Goal: Task Accomplishment & Management: Manage account settings

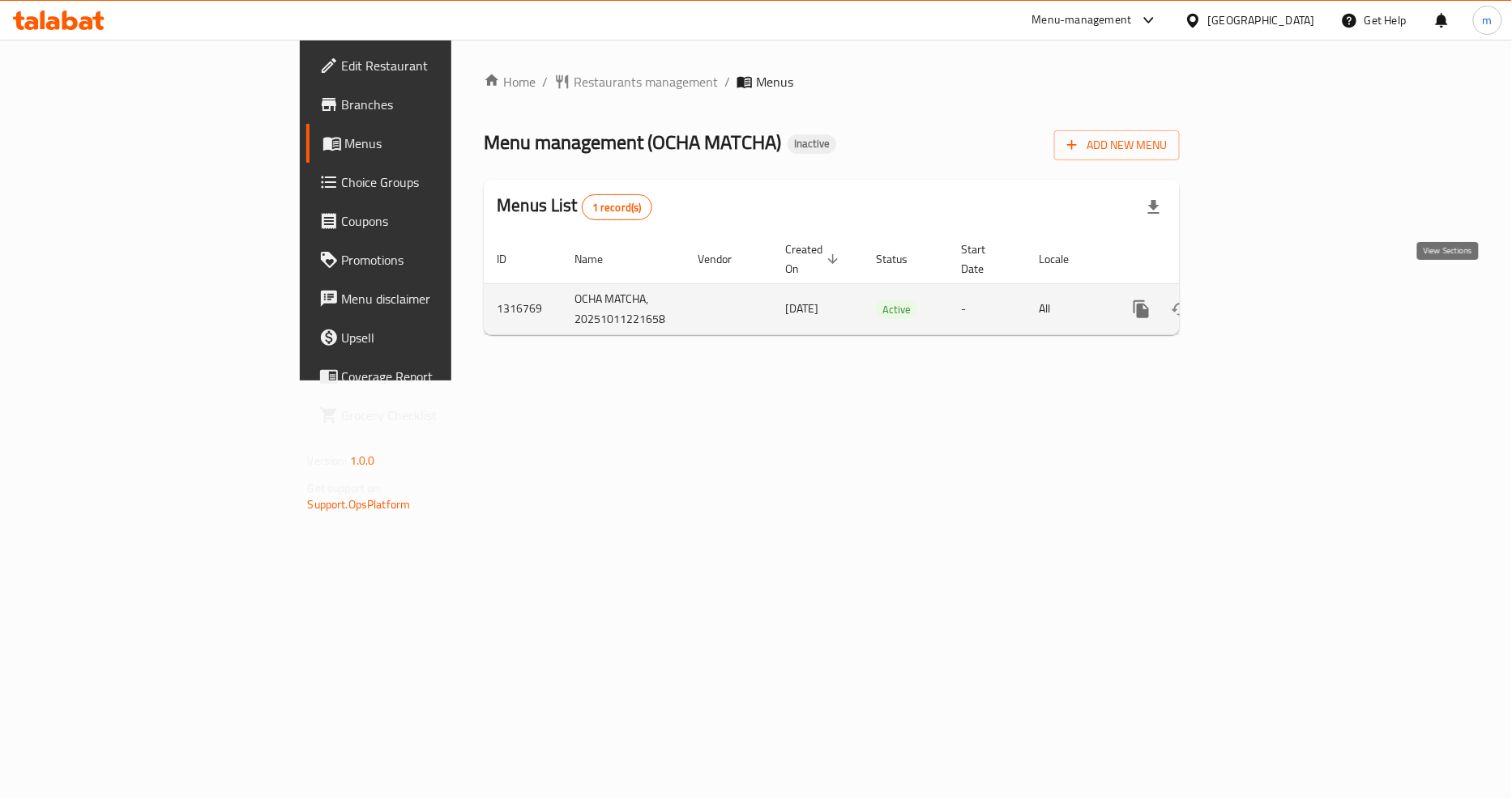
click at [1277, 293] on link "enhanced table" at bounding box center [1259, 309] width 39 height 39
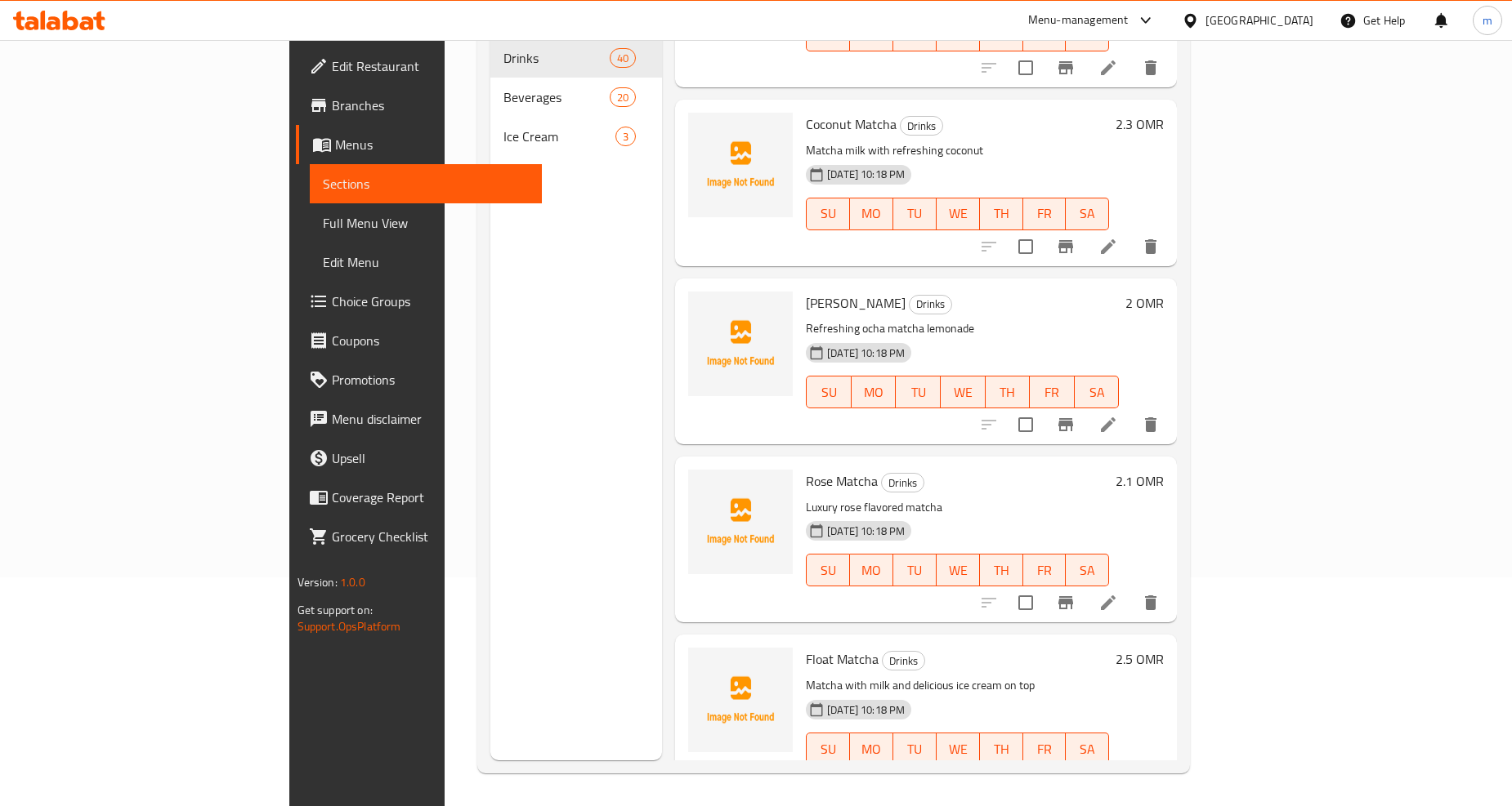
scroll to position [1089, 0]
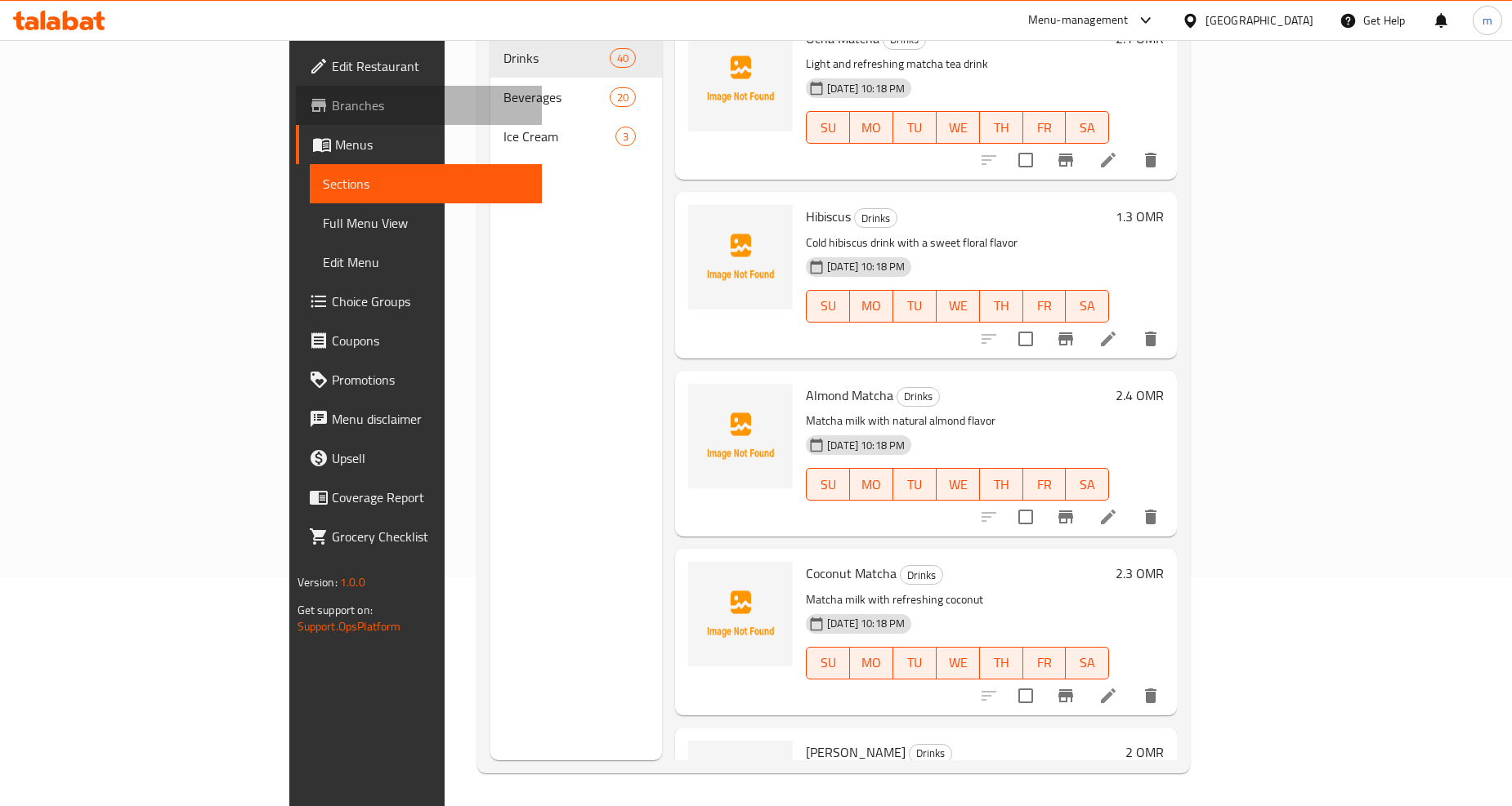
click at [332, 96] on span "Branches" at bounding box center [430, 106] width 197 height 20
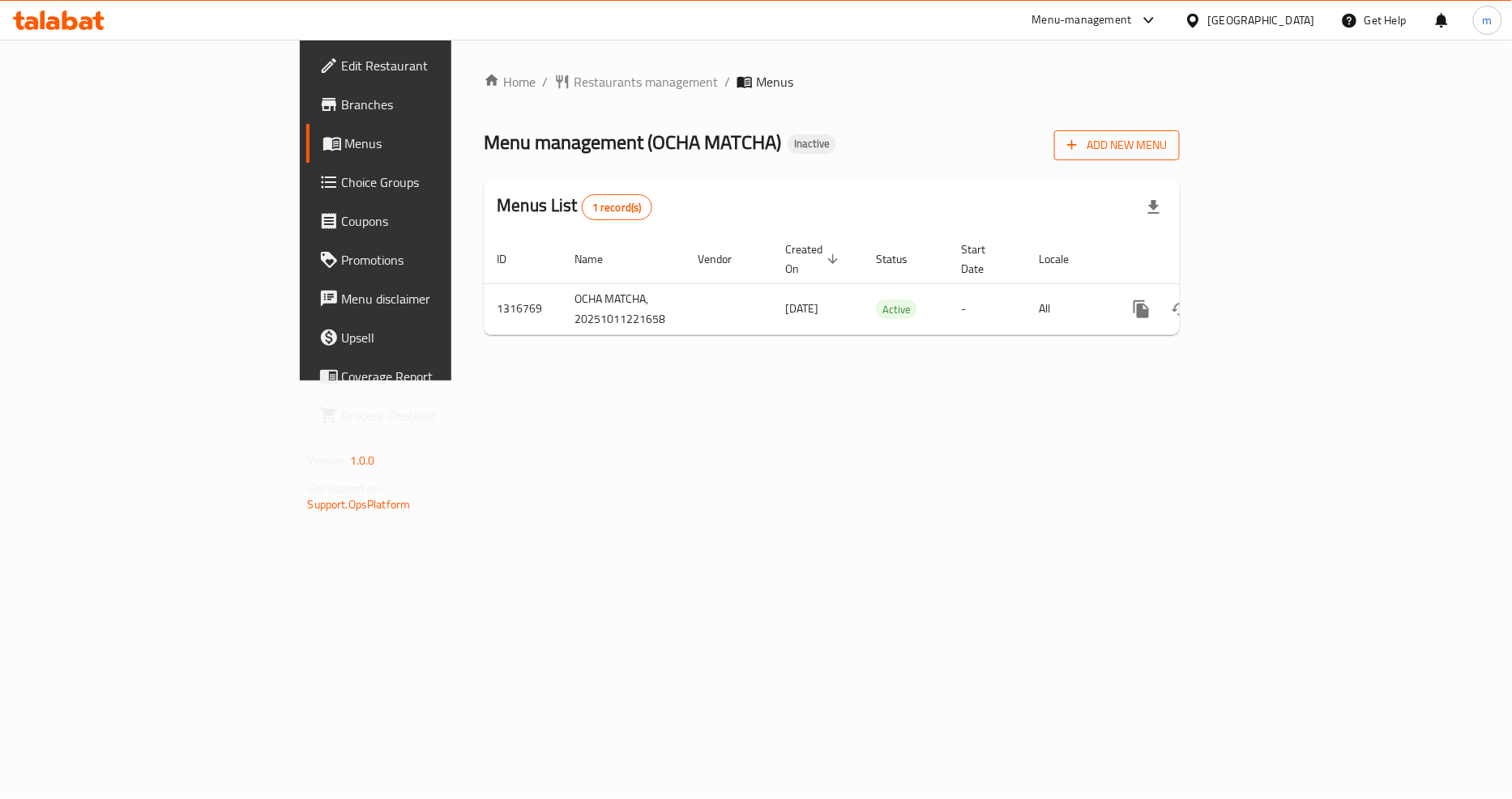
click at [1166, 147] on span "Add New Menu" at bounding box center [1116, 145] width 99 height 21
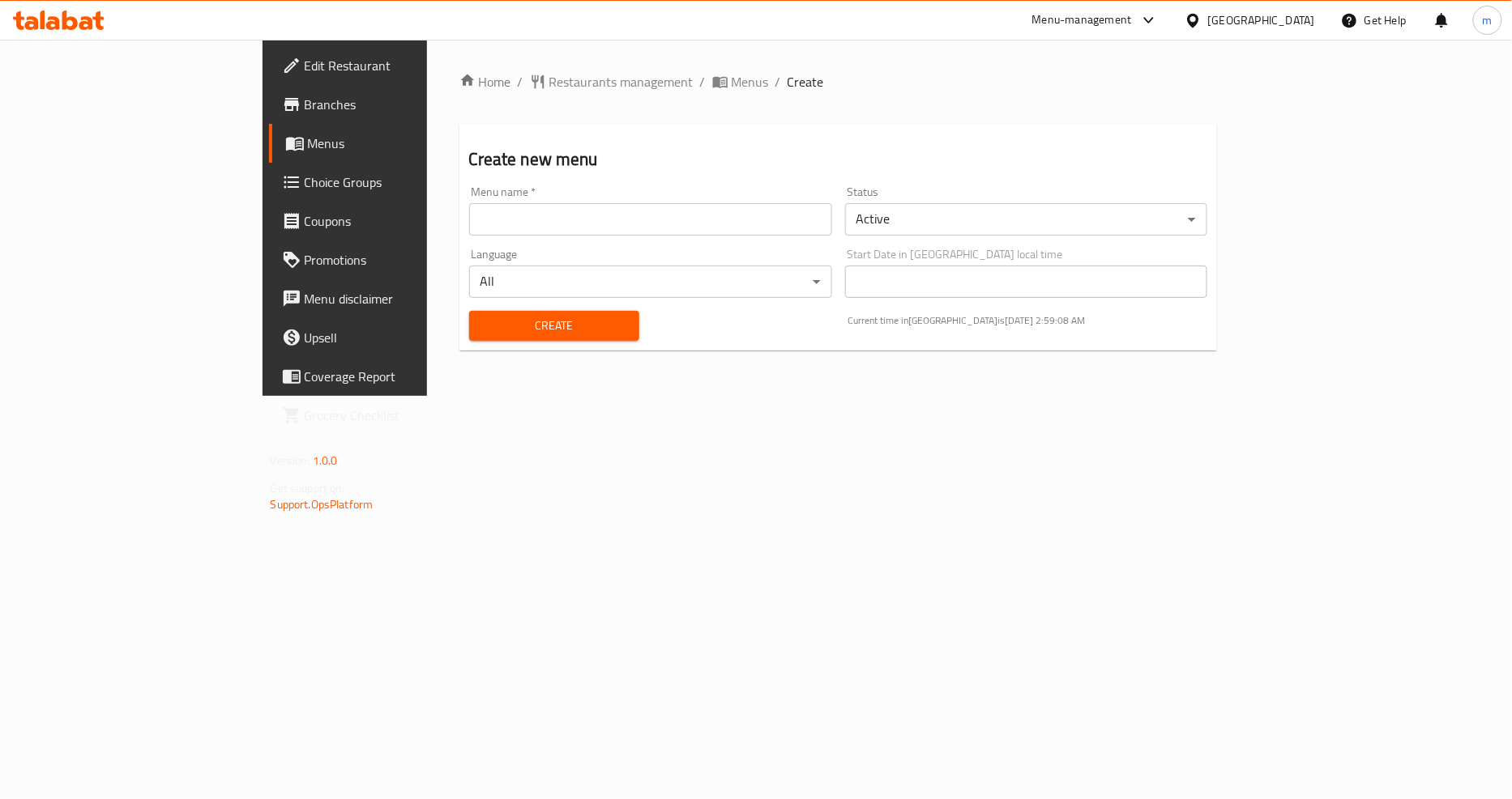
click at [716, 222] on input "text" at bounding box center [651, 219] width 363 height 32
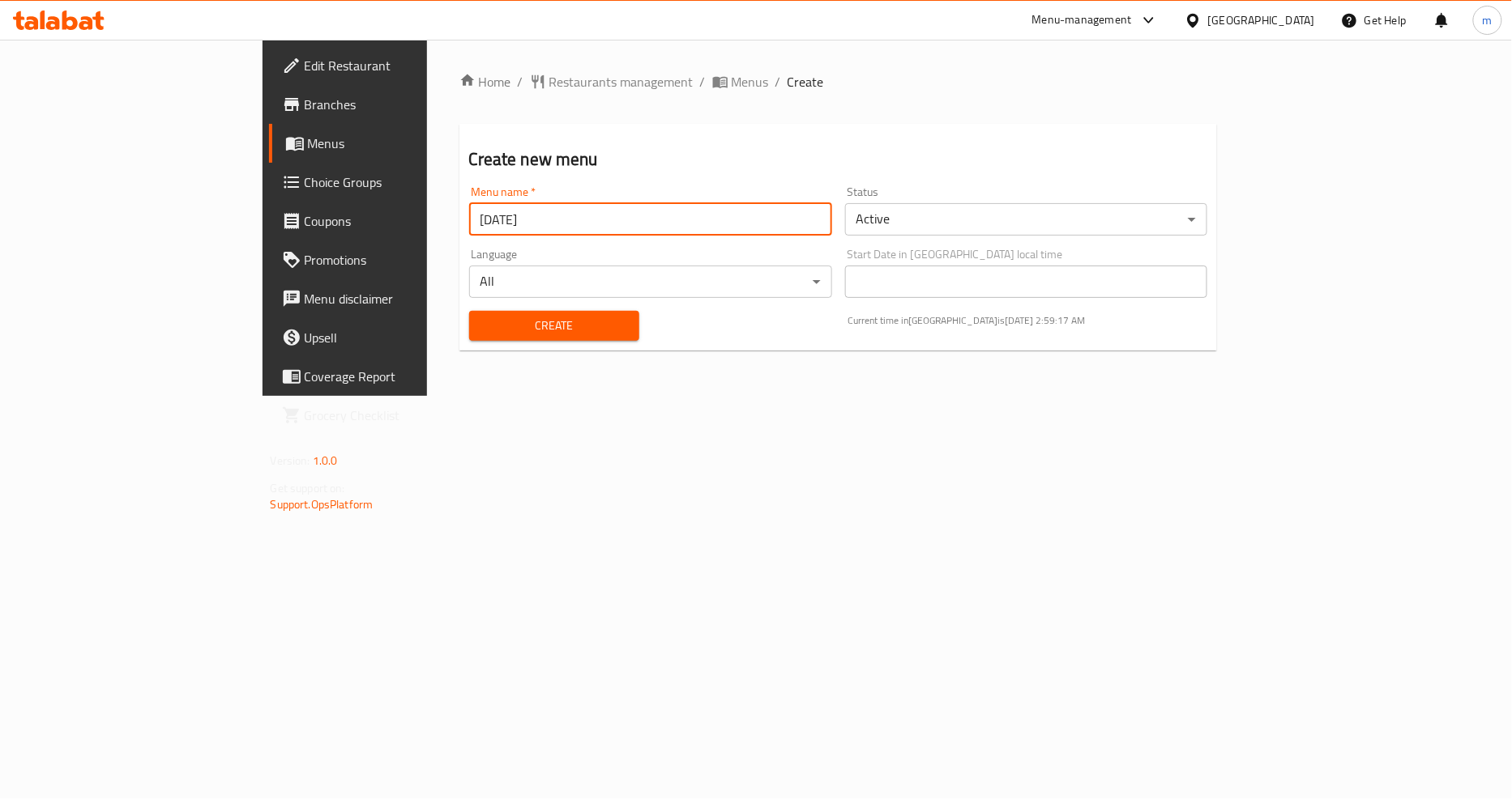
type input "[DATE]"
click at [507, 322] on span "Create" at bounding box center [554, 326] width 144 height 21
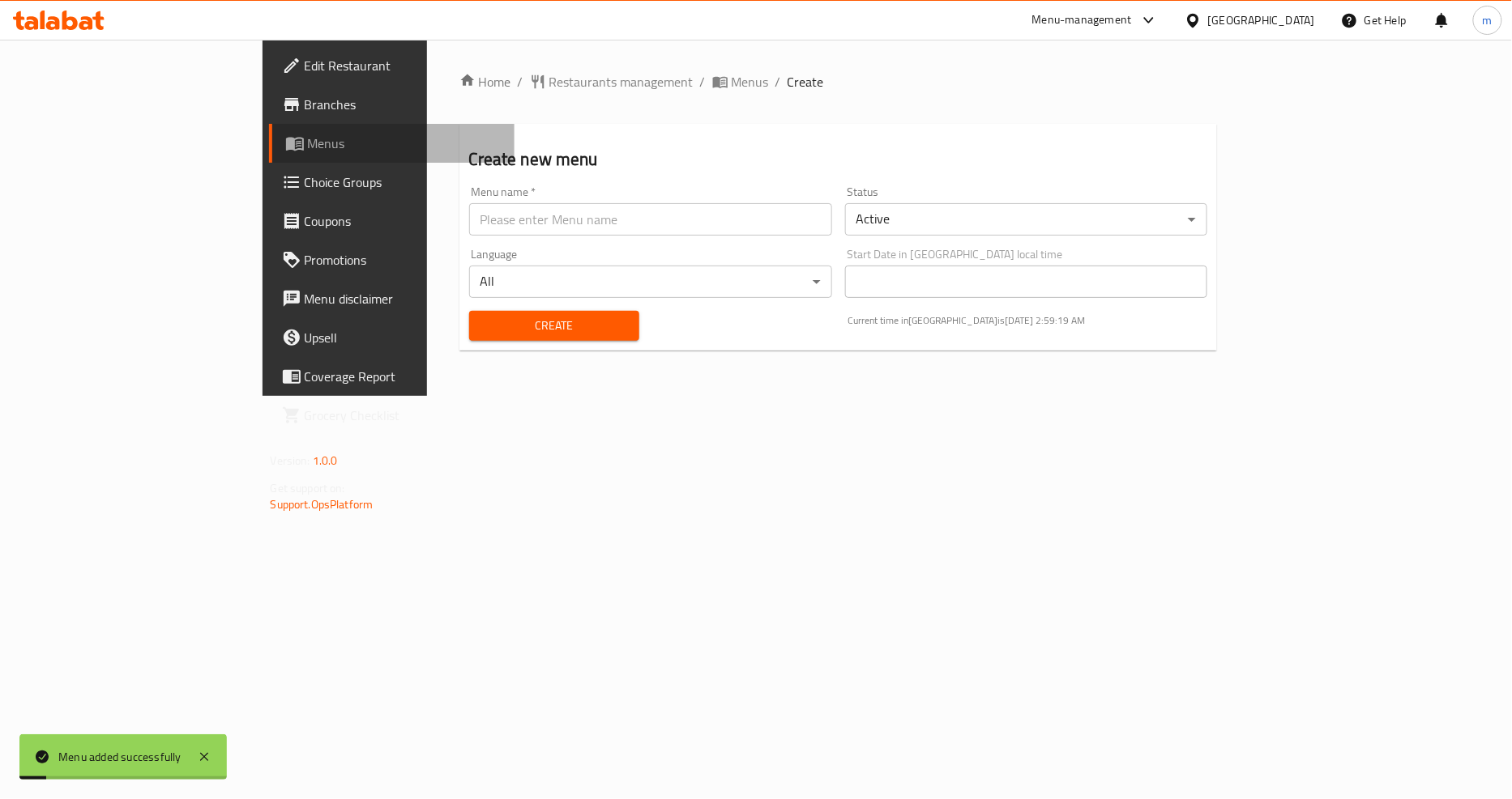
click at [308, 149] on span "Menus" at bounding box center [405, 143] width 194 height 20
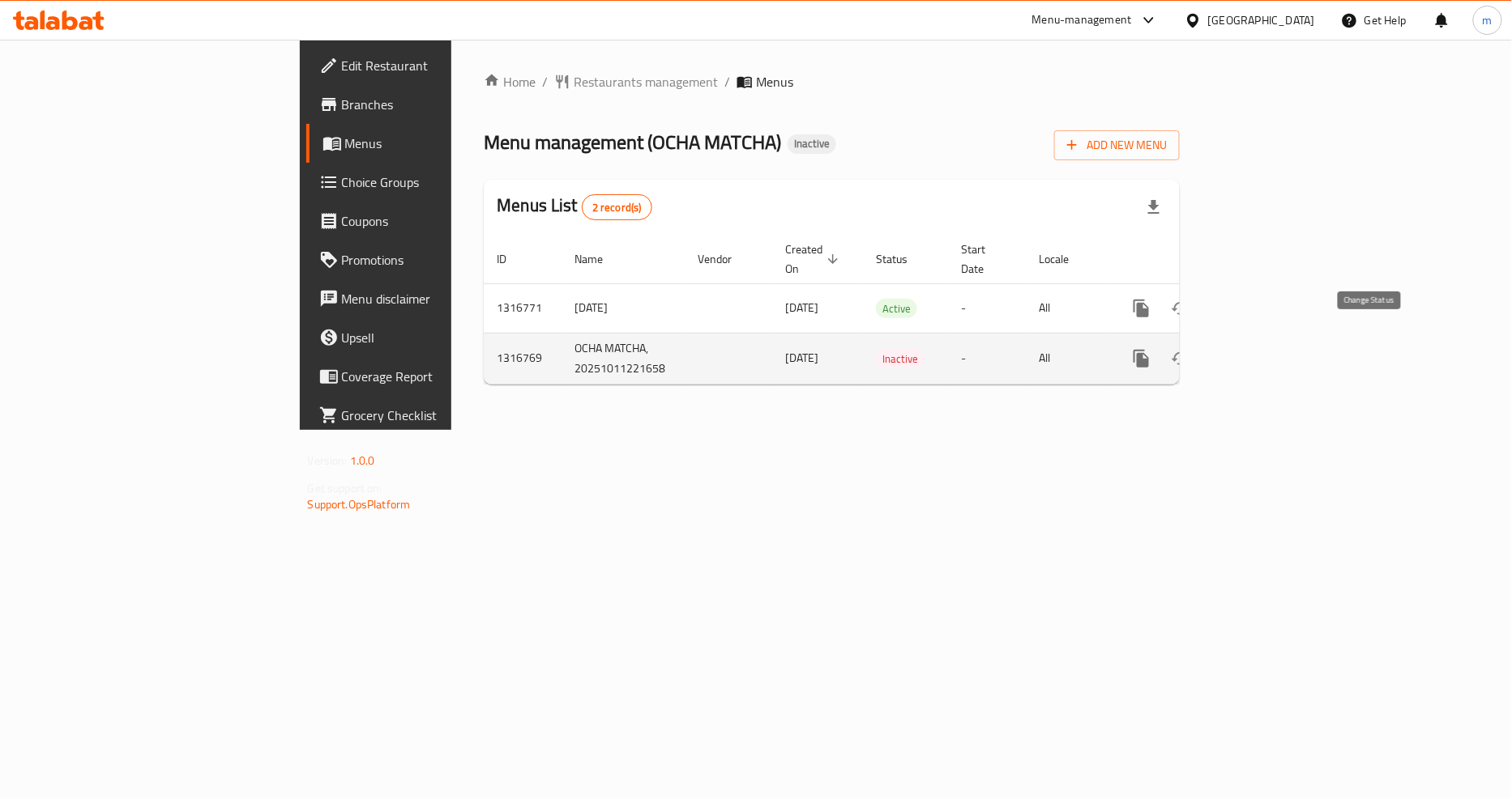
click at [1190, 349] on icon "enhanced table" at bounding box center [1180, 359] width 20 height 20
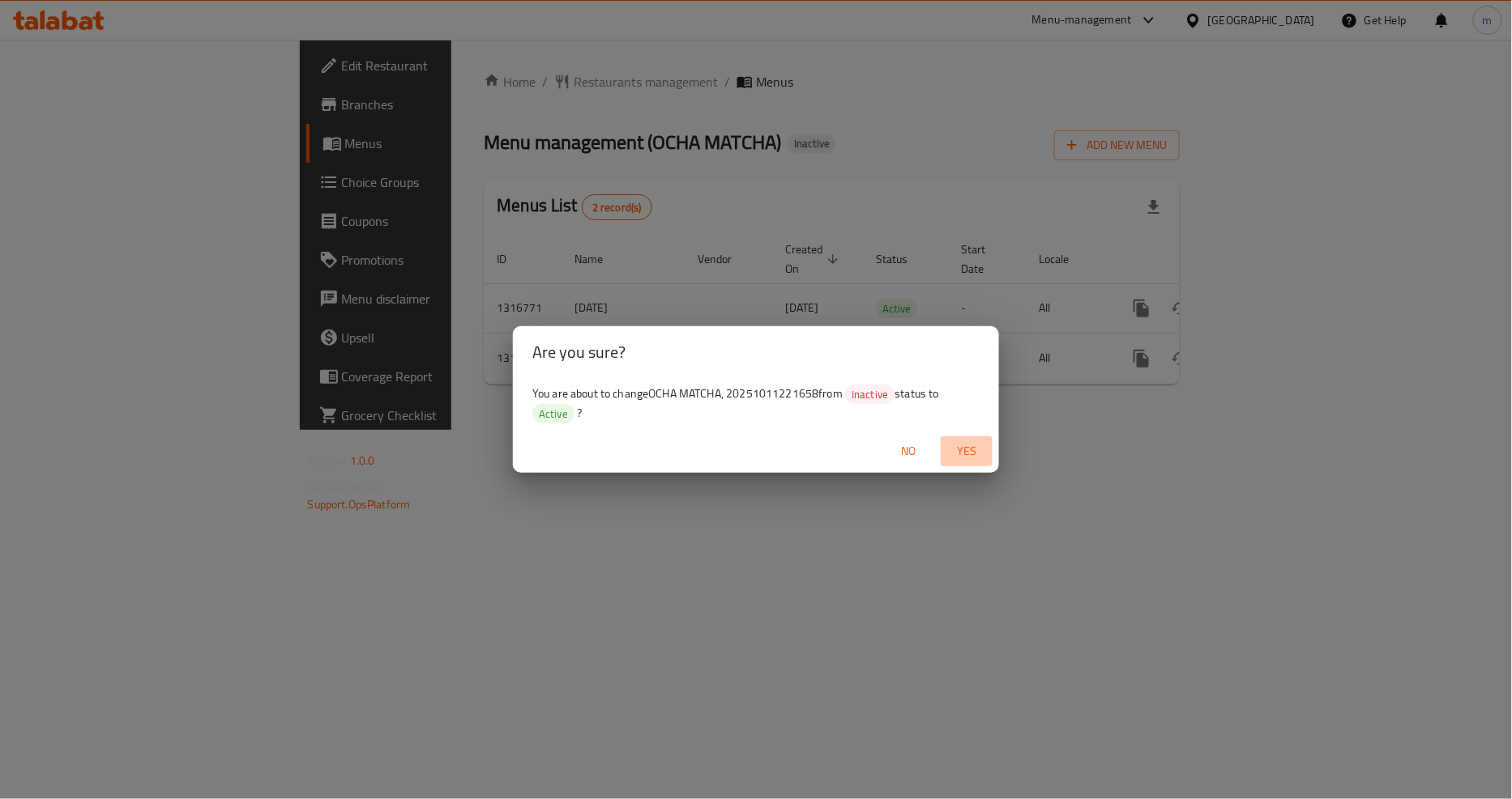
click at [960, 444] on span "Yes" at bounding box center [967, 452] width 39 height 21
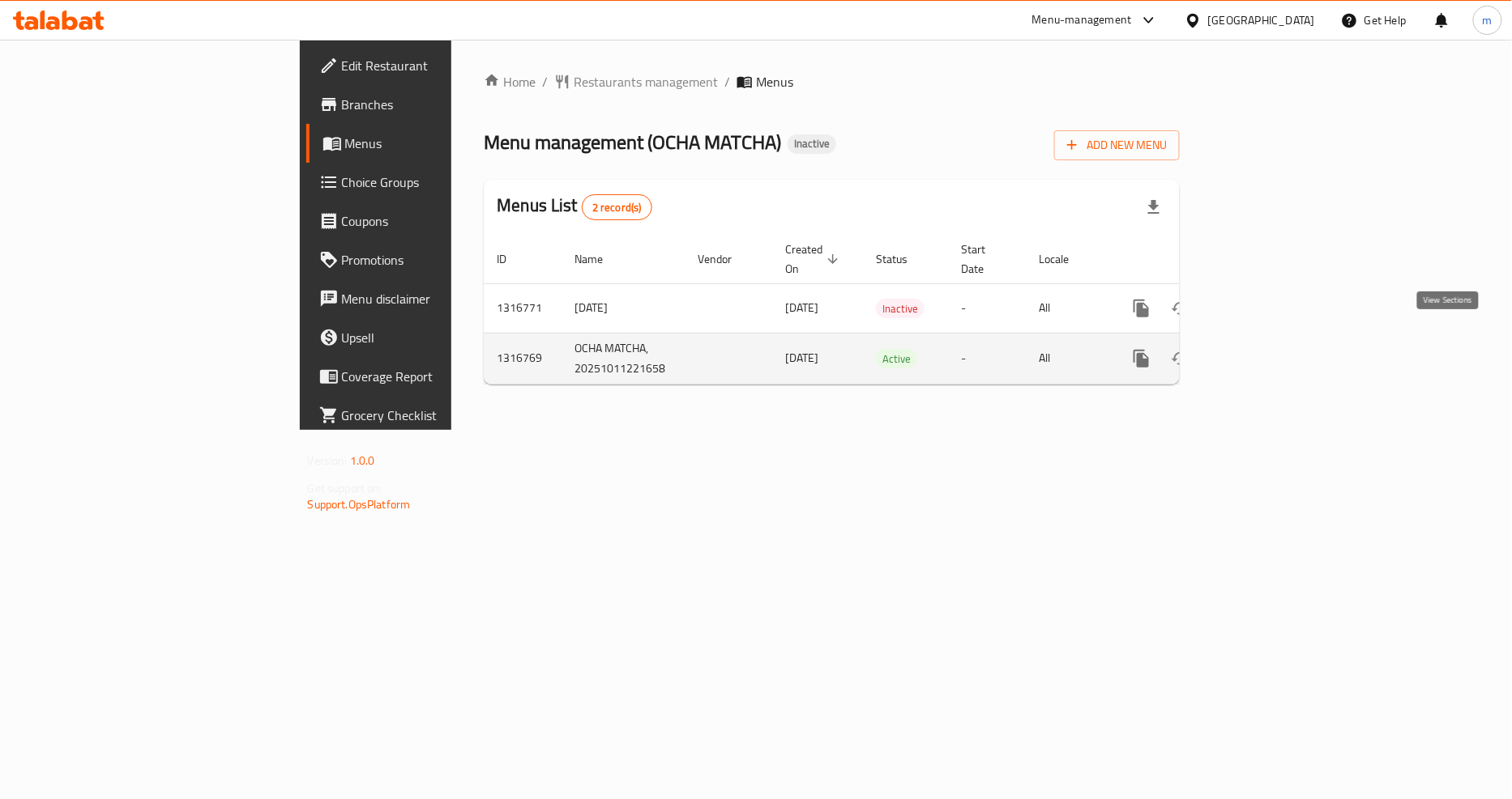
click at [1266, 351] on icon "enhanced table" at bounding box center [1258, 358] width 15 height 15
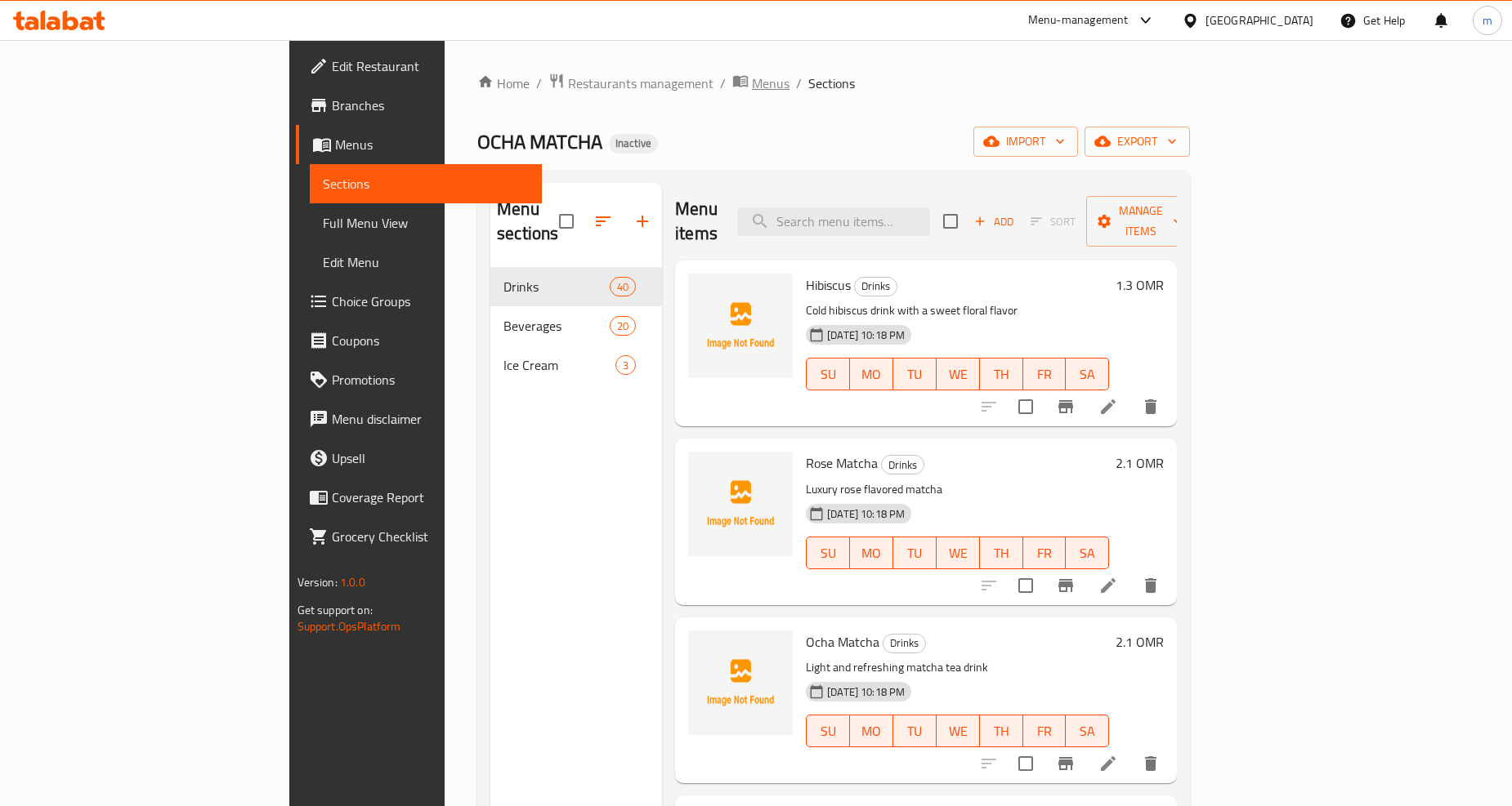
click at [752, 86] on span "Menus" at bounding box center [770, 83] width 38 height 20
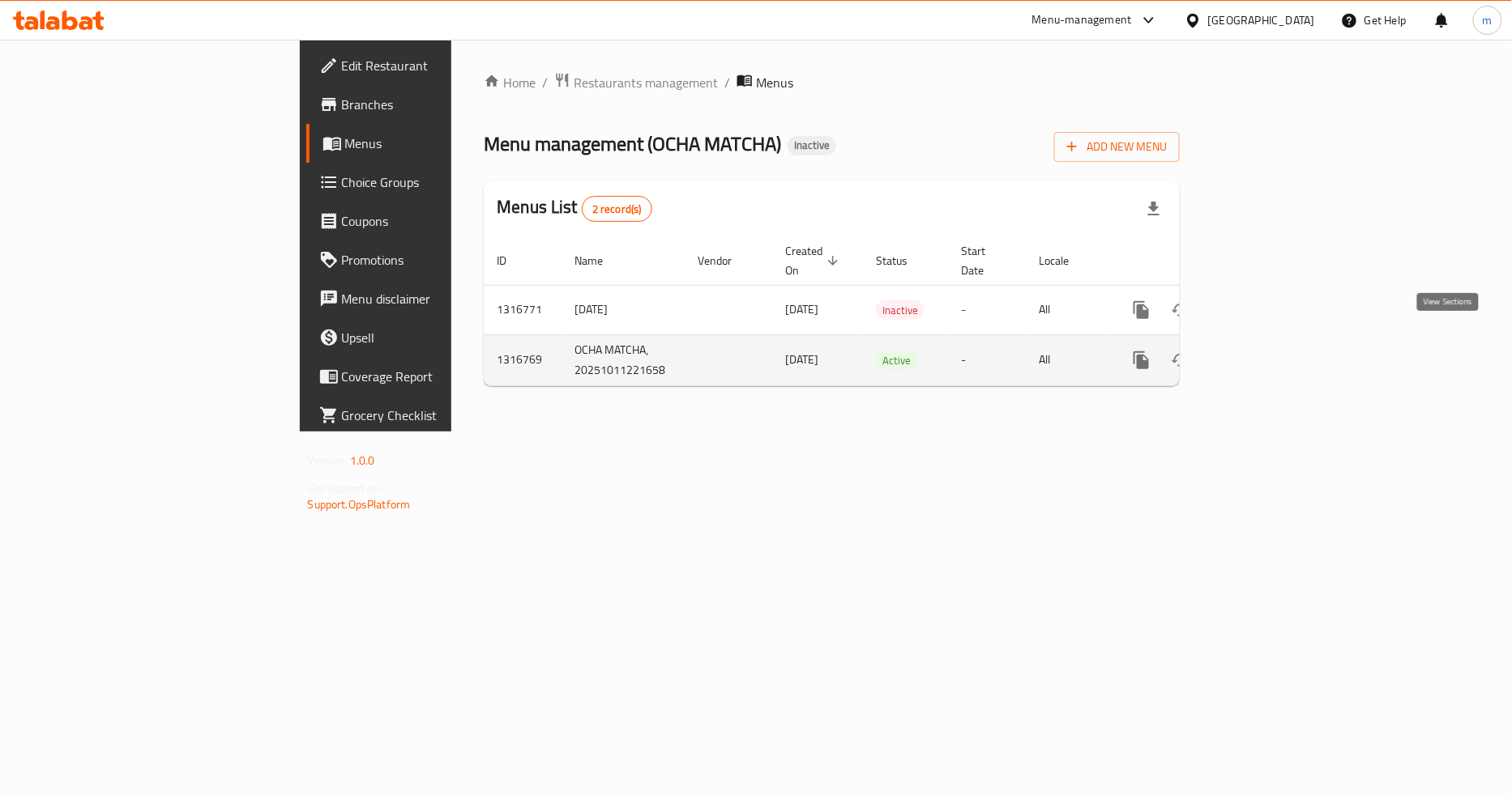
click at [1268, 350] on icon "enhanced table" at bounding box center [1259, 360] width 20 height 20
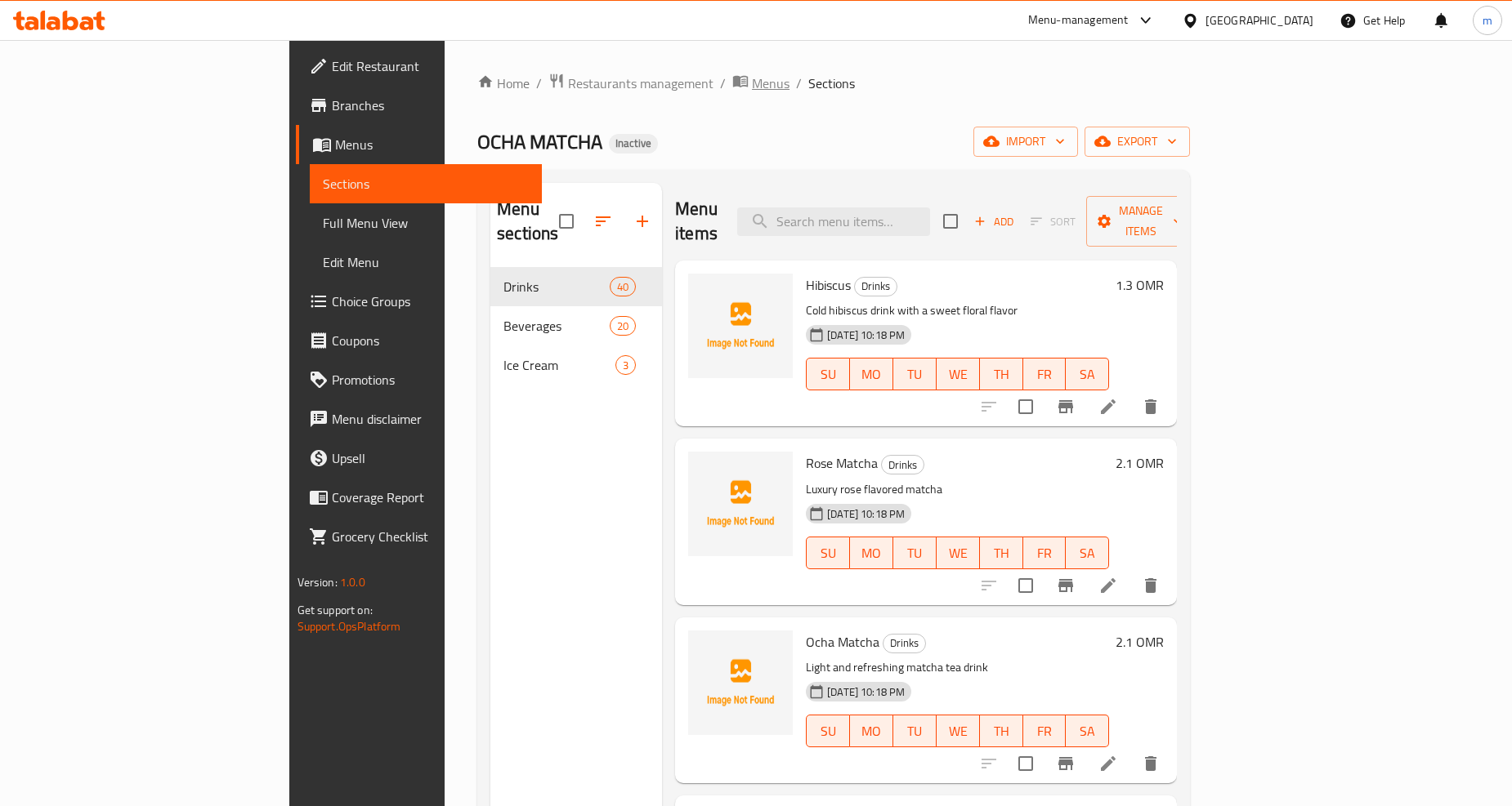
click at [752, 82] on span "Menus" at bounding box center [770, 83] width 38 height 20
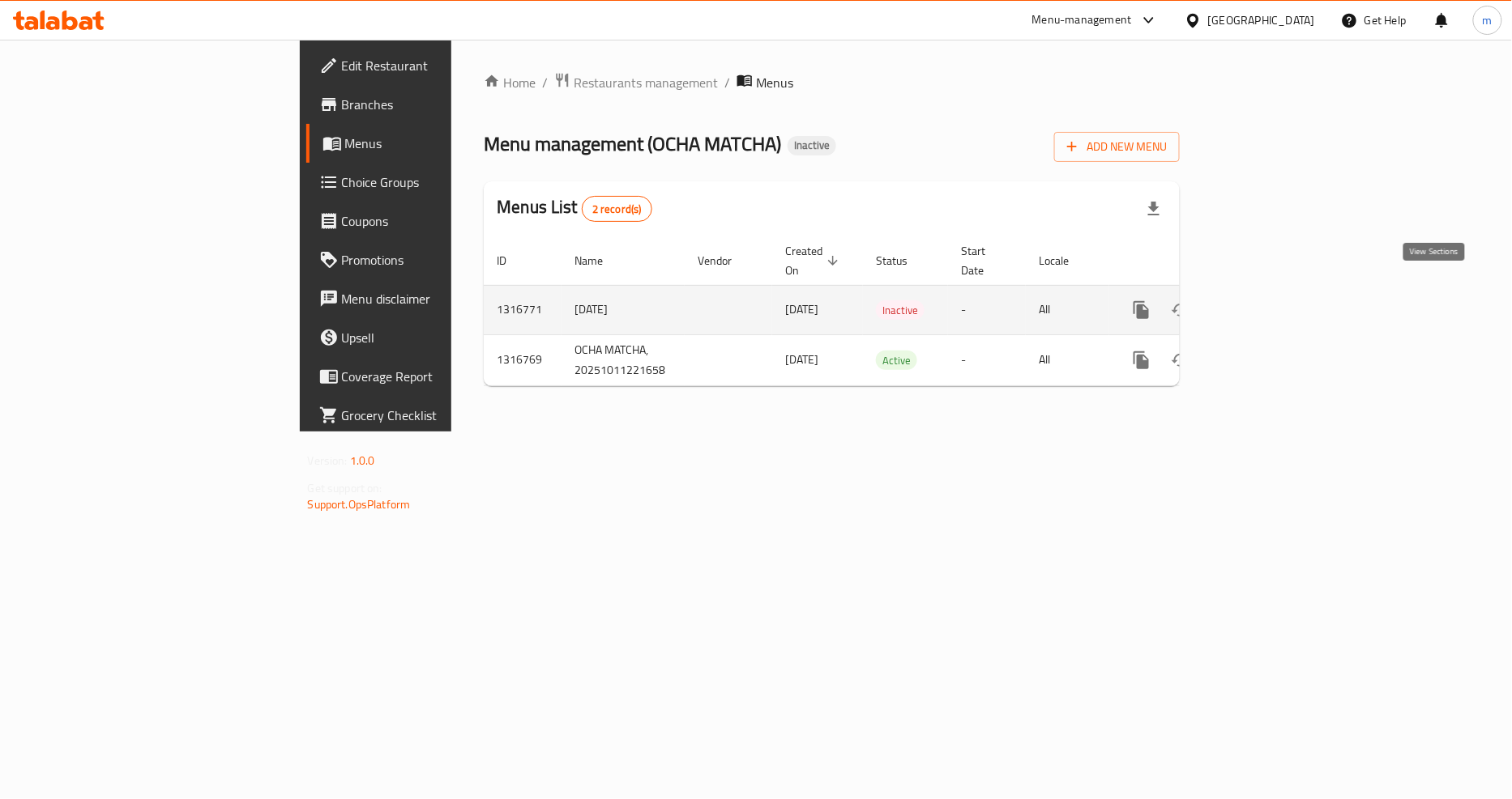
click at [1268, 300] on icon "enhanced table" at bounding box center [1259, 310] width 20 height 20
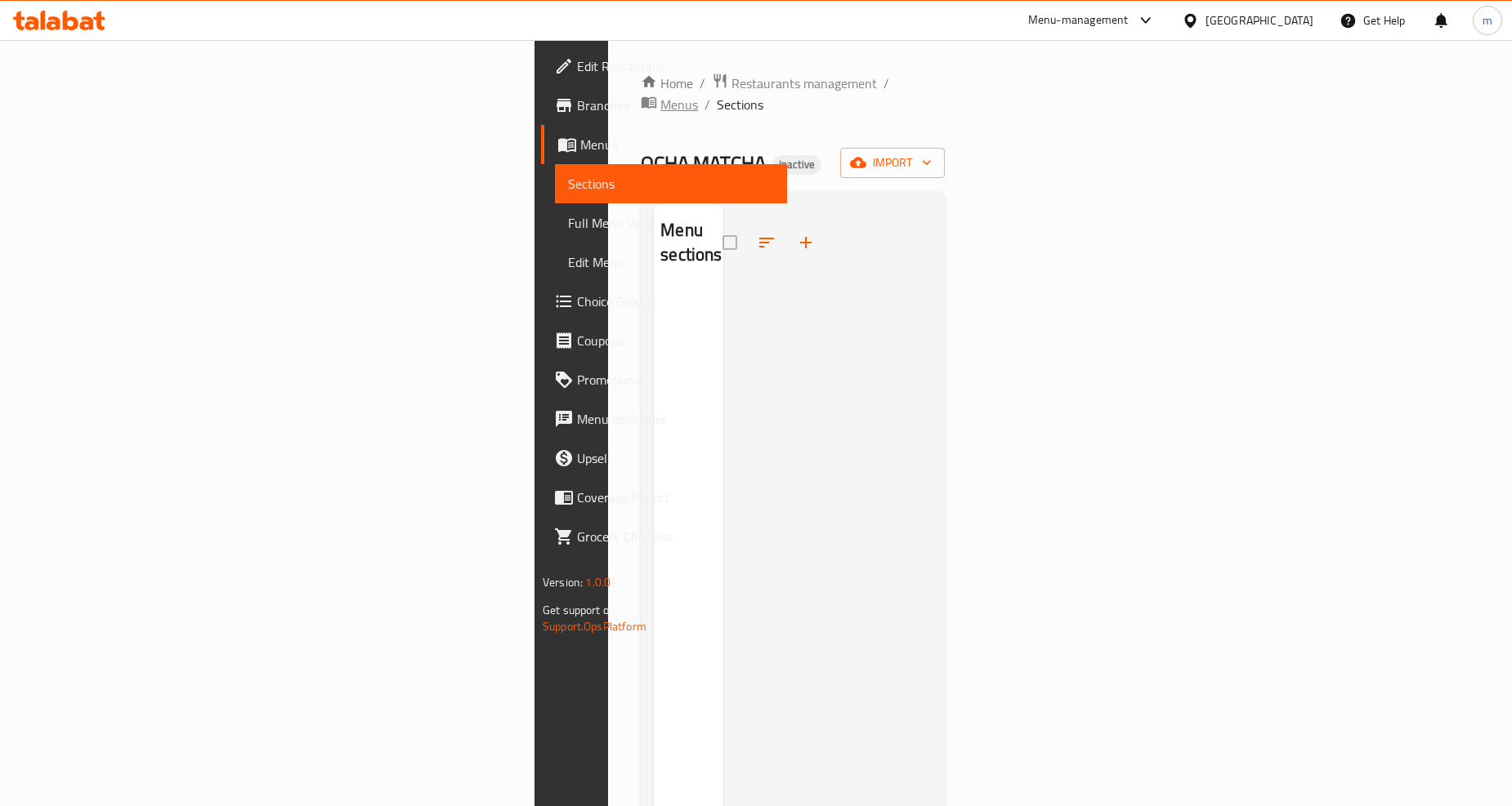
click at [660, 95] on span "Menus" at bounding box center [679, 105] width 38 height 20
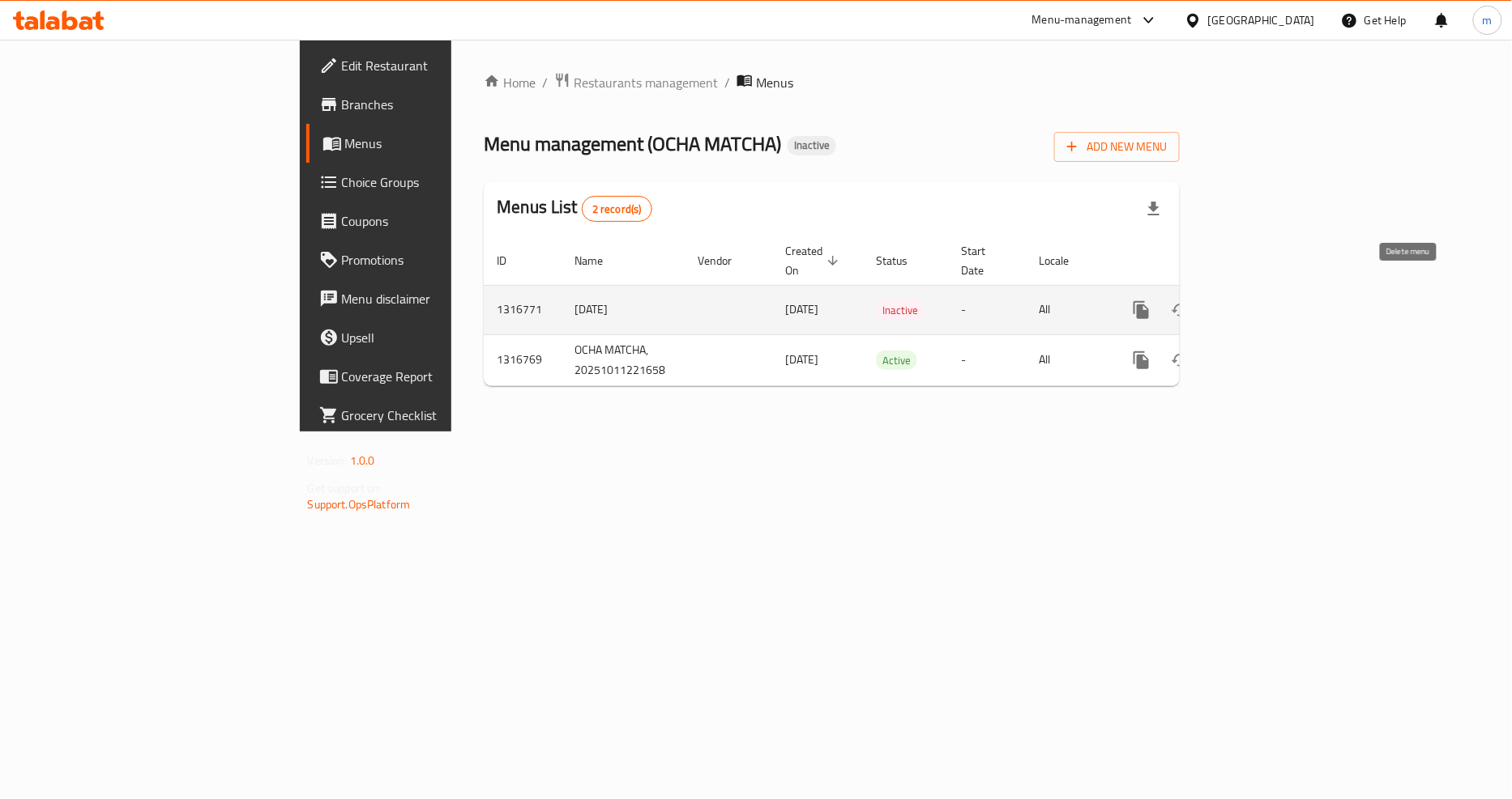
click at [1225, 303] on icon "enhanced table" at bounding box center [1219, 310] width 12 height 15
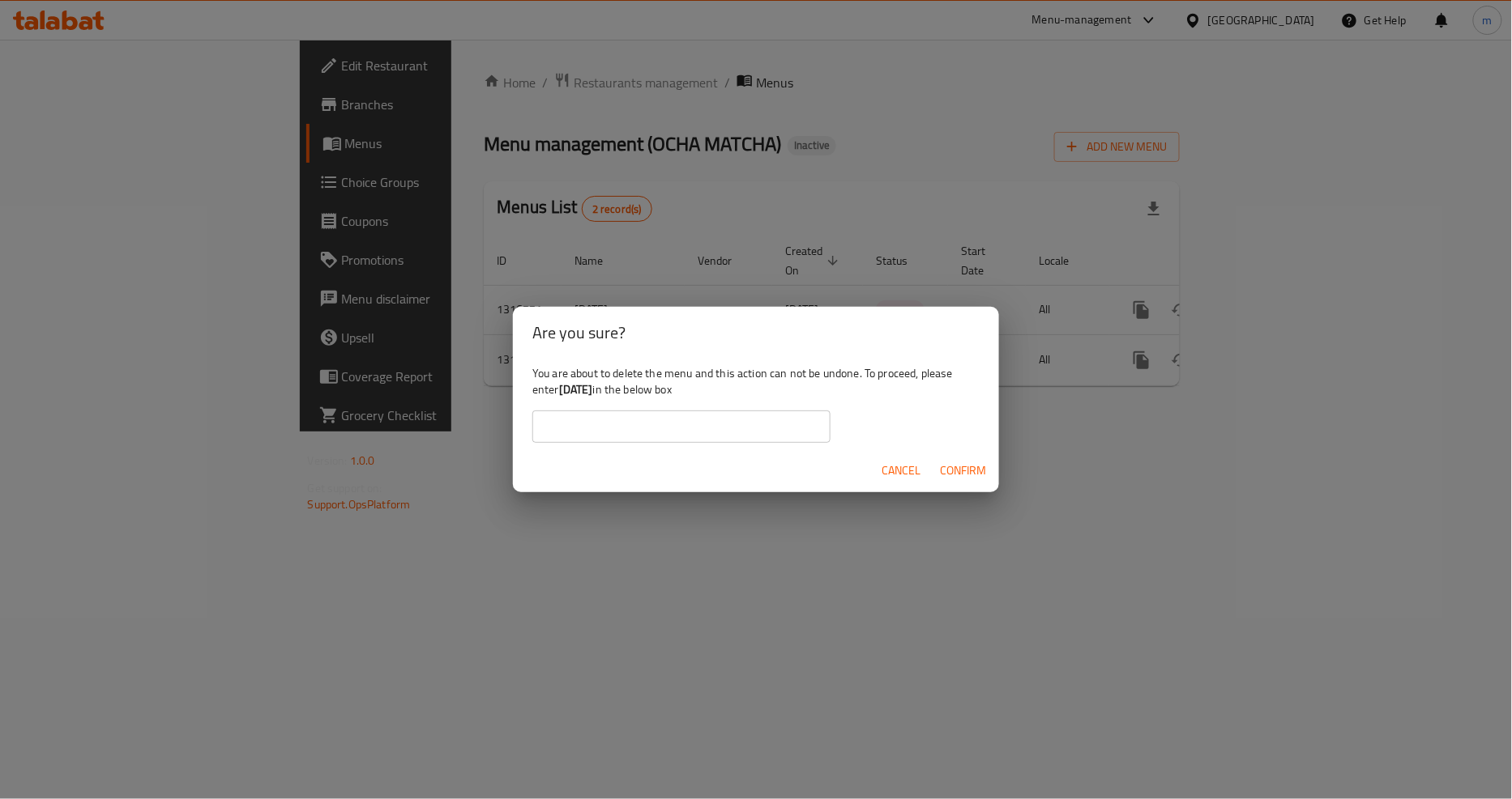
drag, startPoint x: 562, startPoint y: 390, endPoint x: 622, endPoint y: 392, distance: 60.0
click at [622, 392] on div "You are about to delete the menu and this action can not be undone. To proceed,…" at bounding box center [755, 404] width 486 height 90
copy b "[DATE]"
click at [628, 417] on input "text" at bounding box center [681, 426] width 298 height 32
paste input "[DATE]"
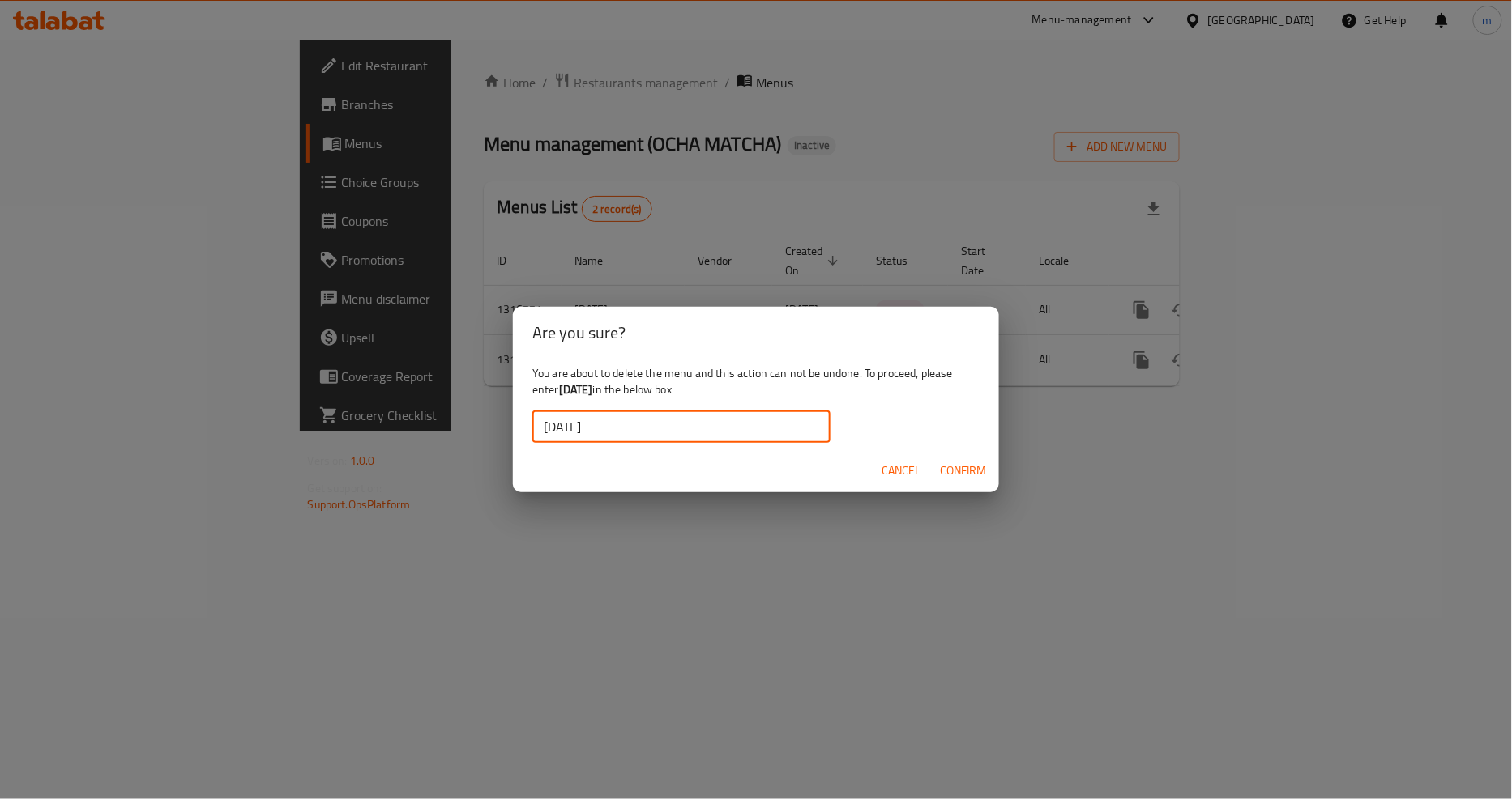
type input "[DATE]"
click at [962, 474] on span "Confirm" at bounding box center [962, 471] width 46 height 21
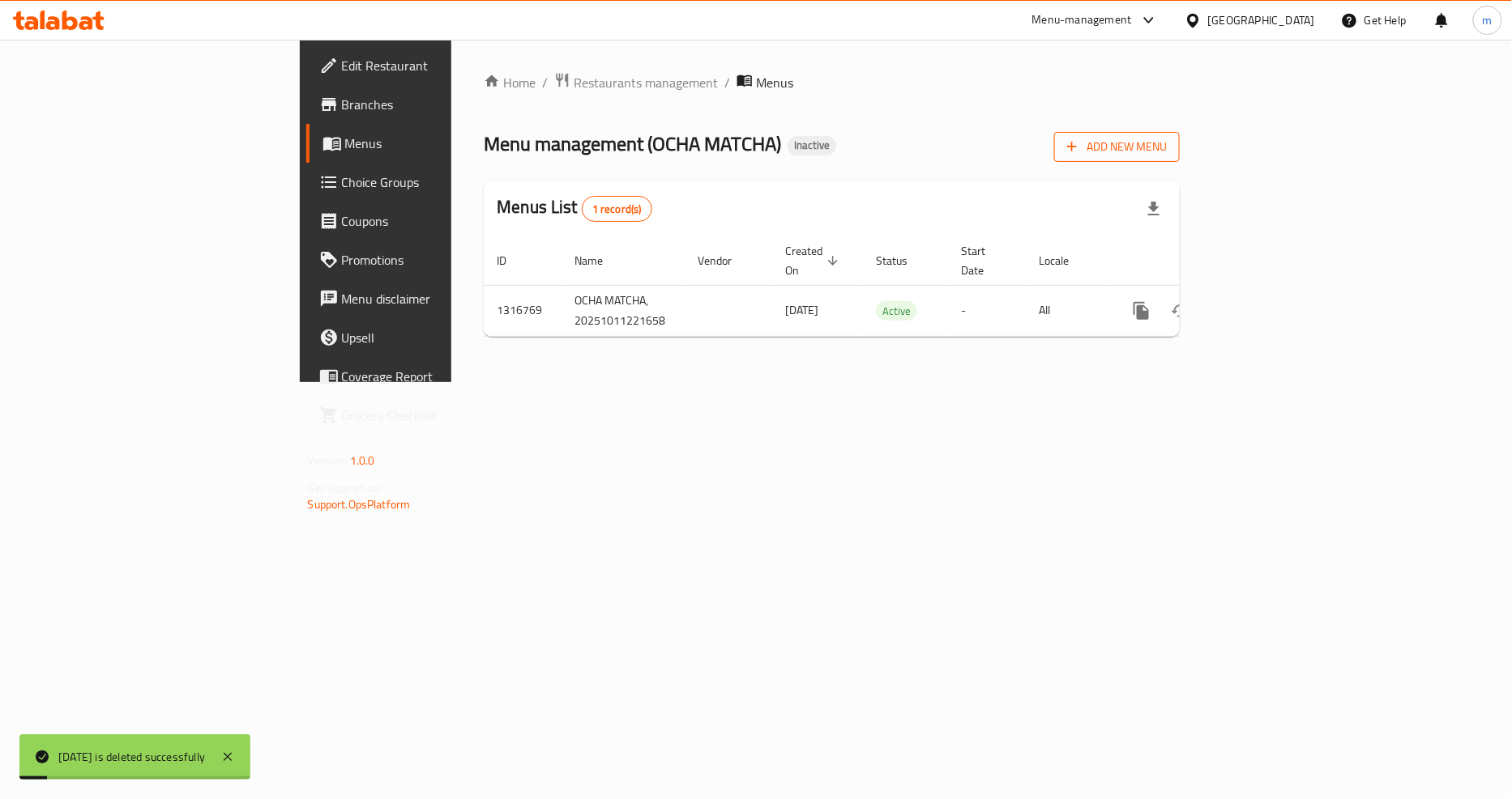
click at [1166, 155] on span "Add New Menu" at bounding box center [1116, 146] width 99 height 21
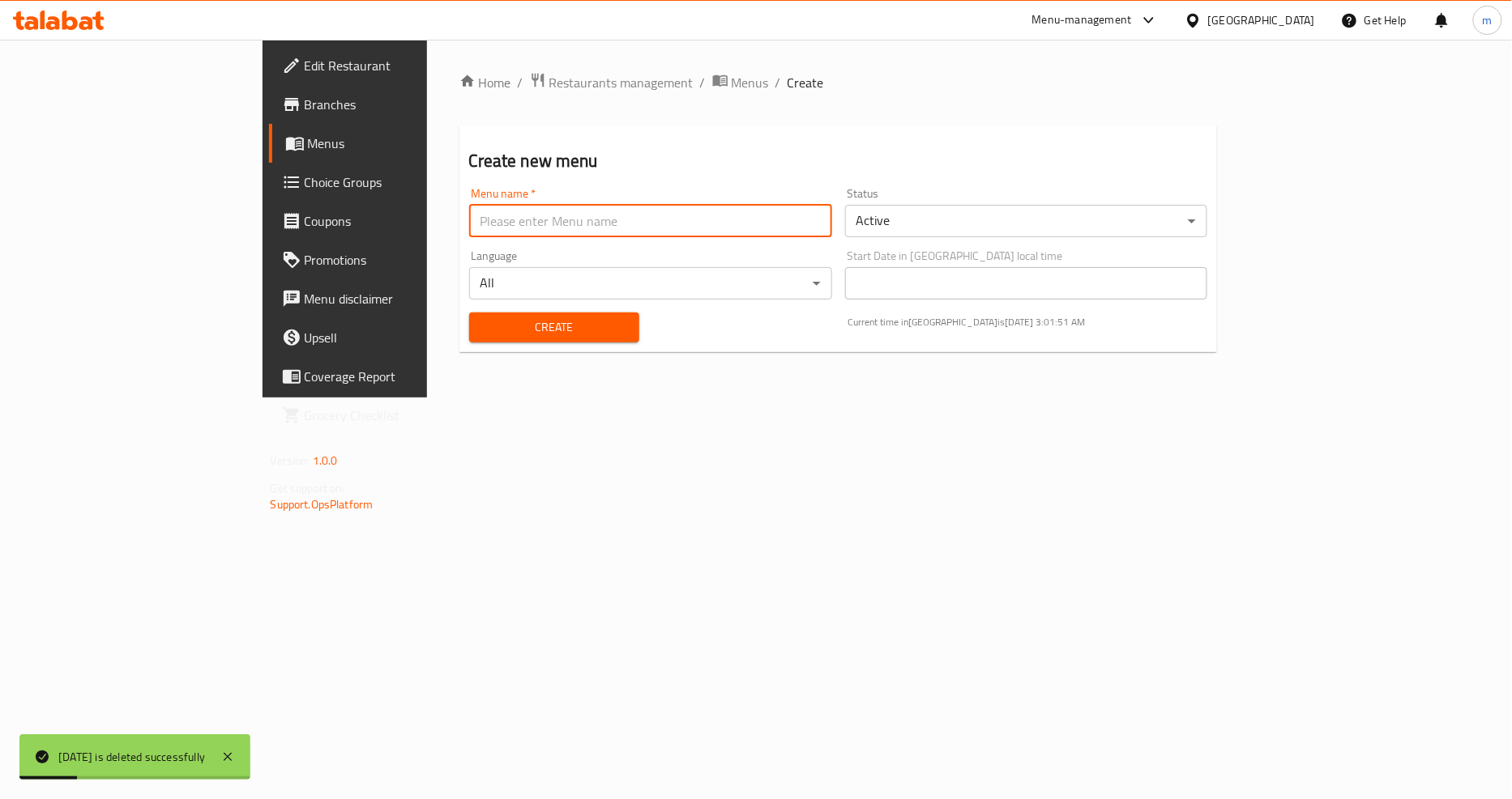
click at [745, 222] on input "text" at bounding box center [651, 221] width 363 height 32
type input "[DATE]"
click at [541, 324] on span "Create" at bounding box center [554, 327] width 144 height 21
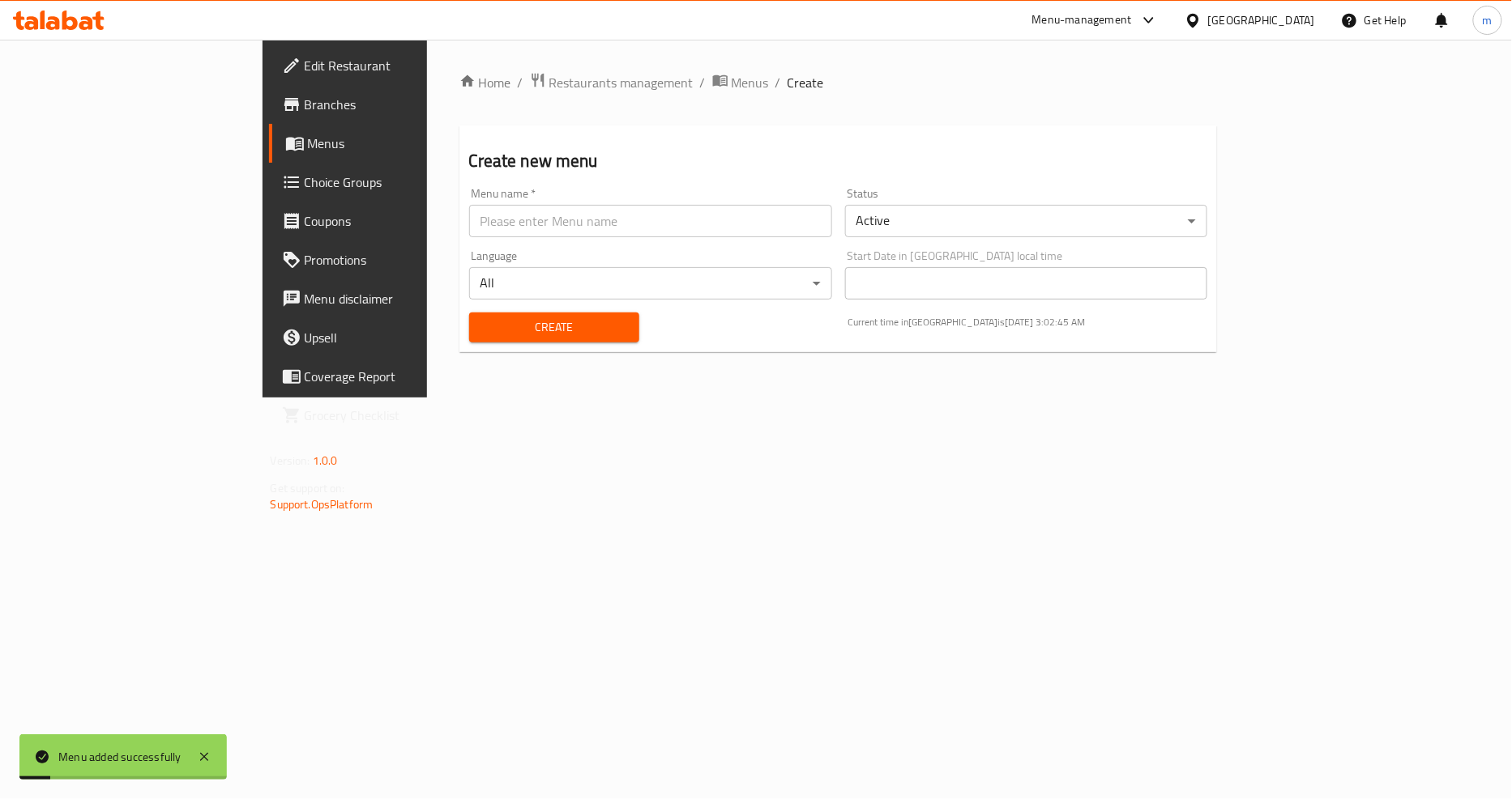
click at [308, 148] on span "Menus" at bounding box center [405, 143] width 194 height 20
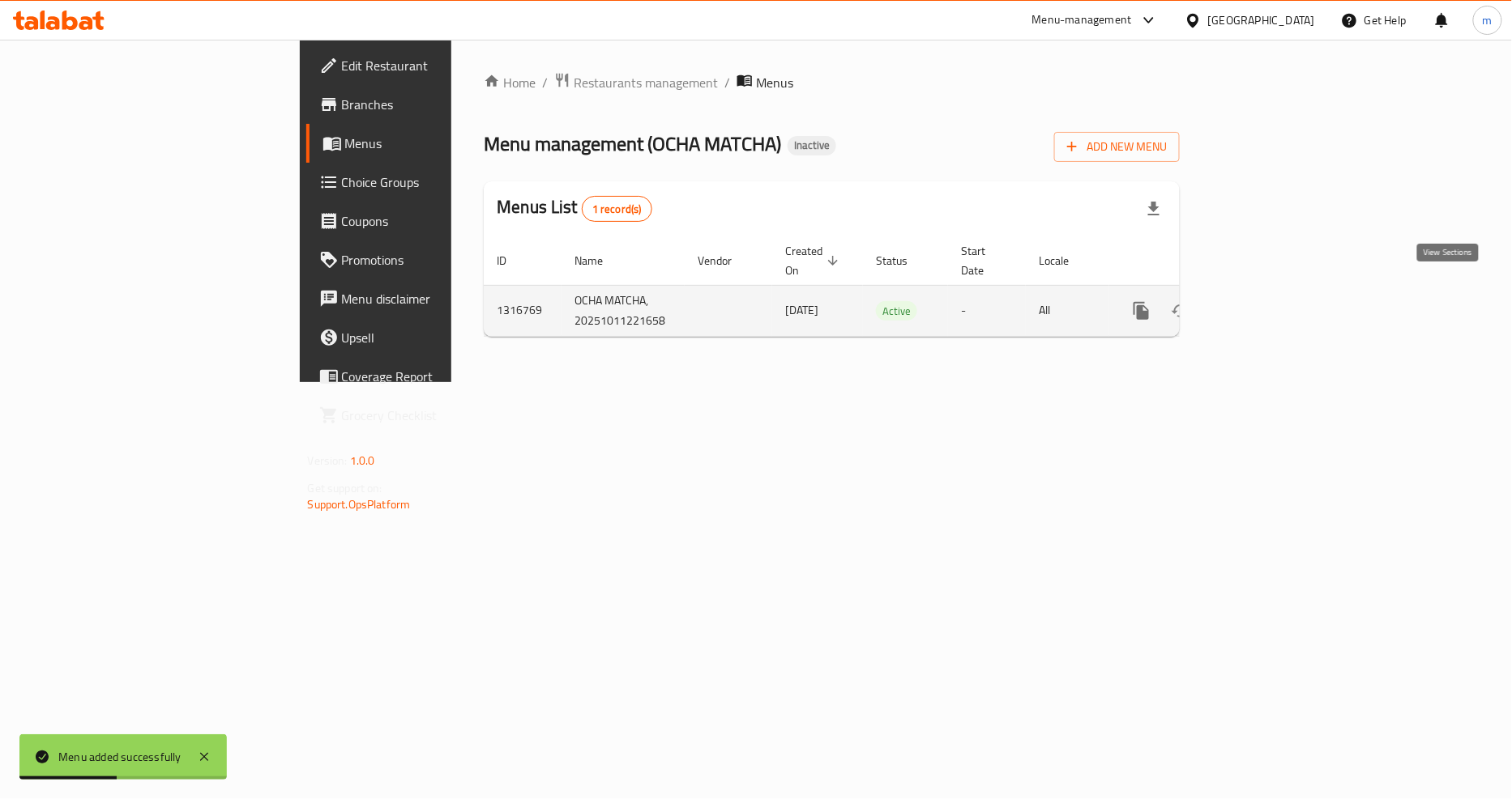
click at [1266, 303] on icon "enhanced table" at bounding box center [1258, 310] width 15 height 15
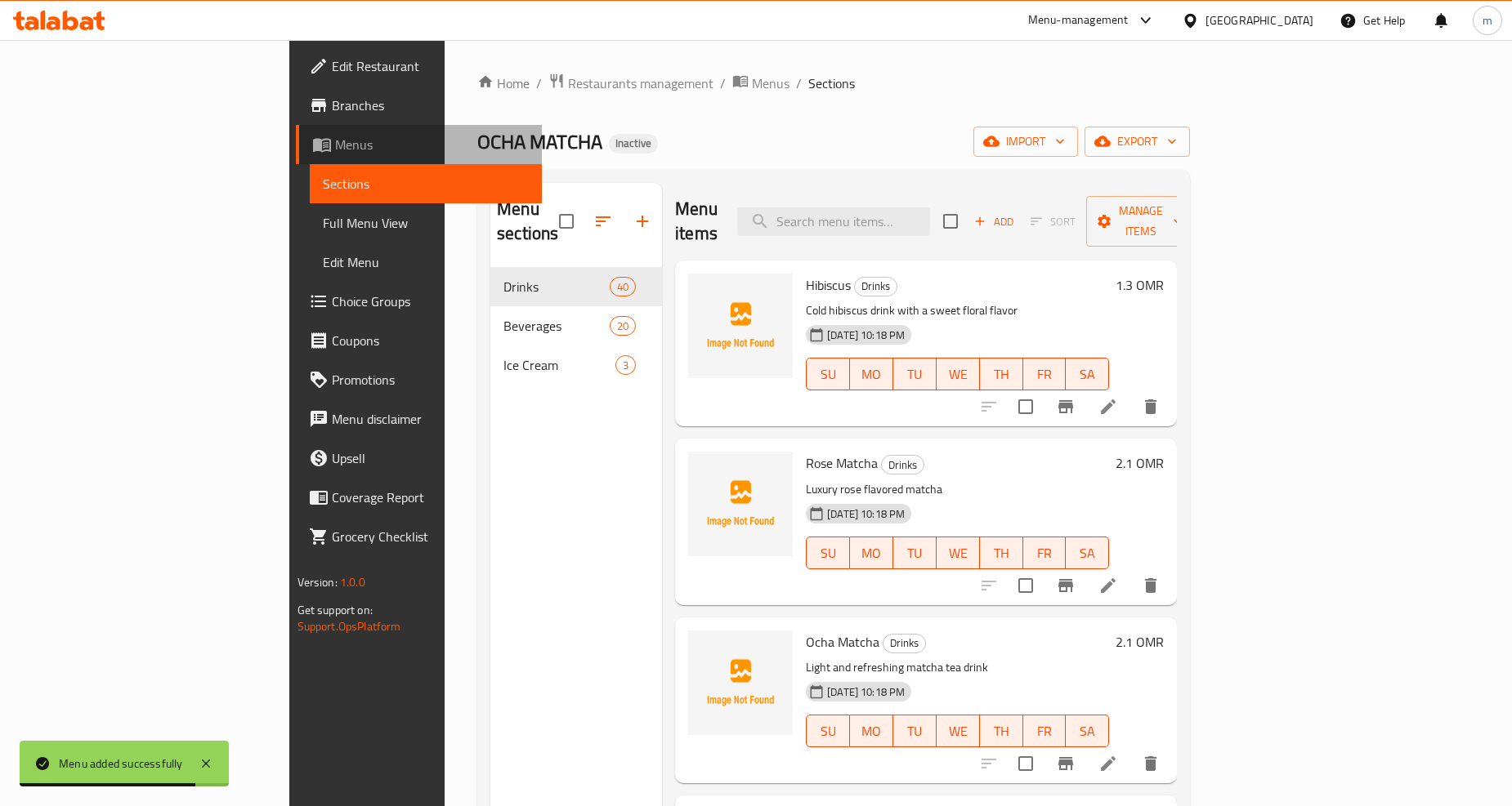
click at [335, 151] on span "Menus" at bounding box center [432, 145] width 194 height 20
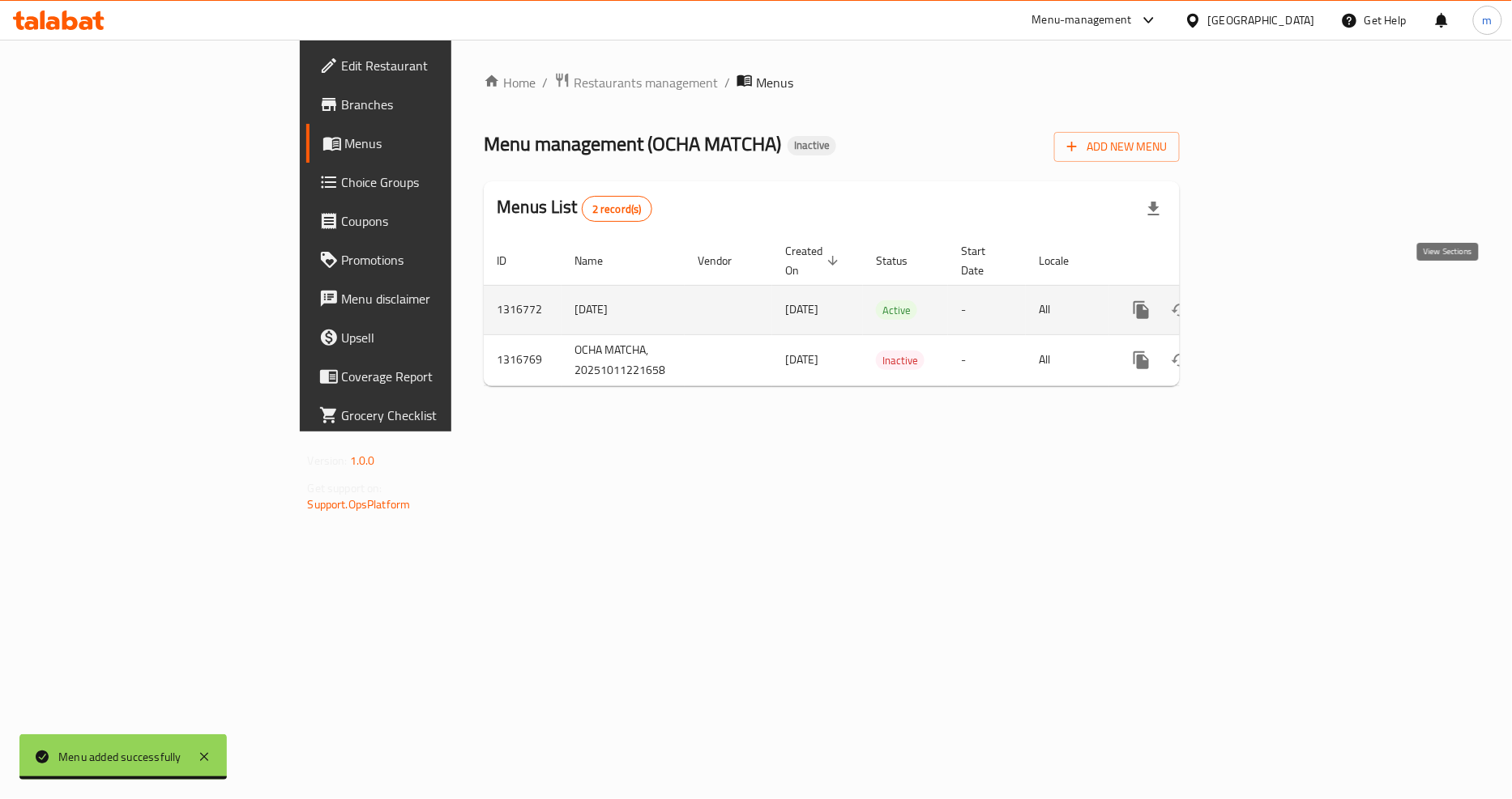
click at [1268, 300] on icon "enhanced table" at bounding box center [1259, 310] width 20 height 20
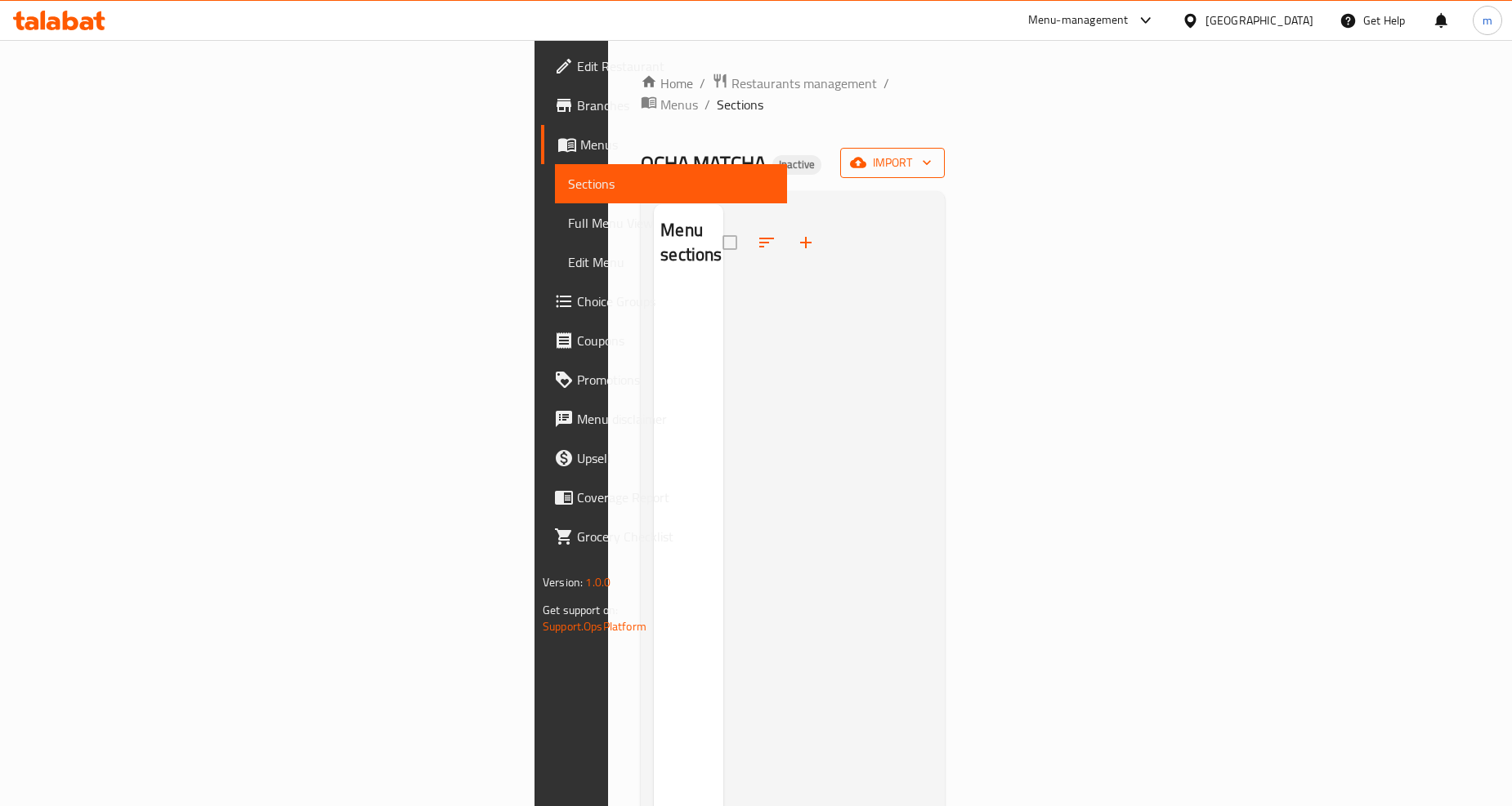
click at [932, 152] on span "import" at bounding box center [892, 162] width 78 height 21
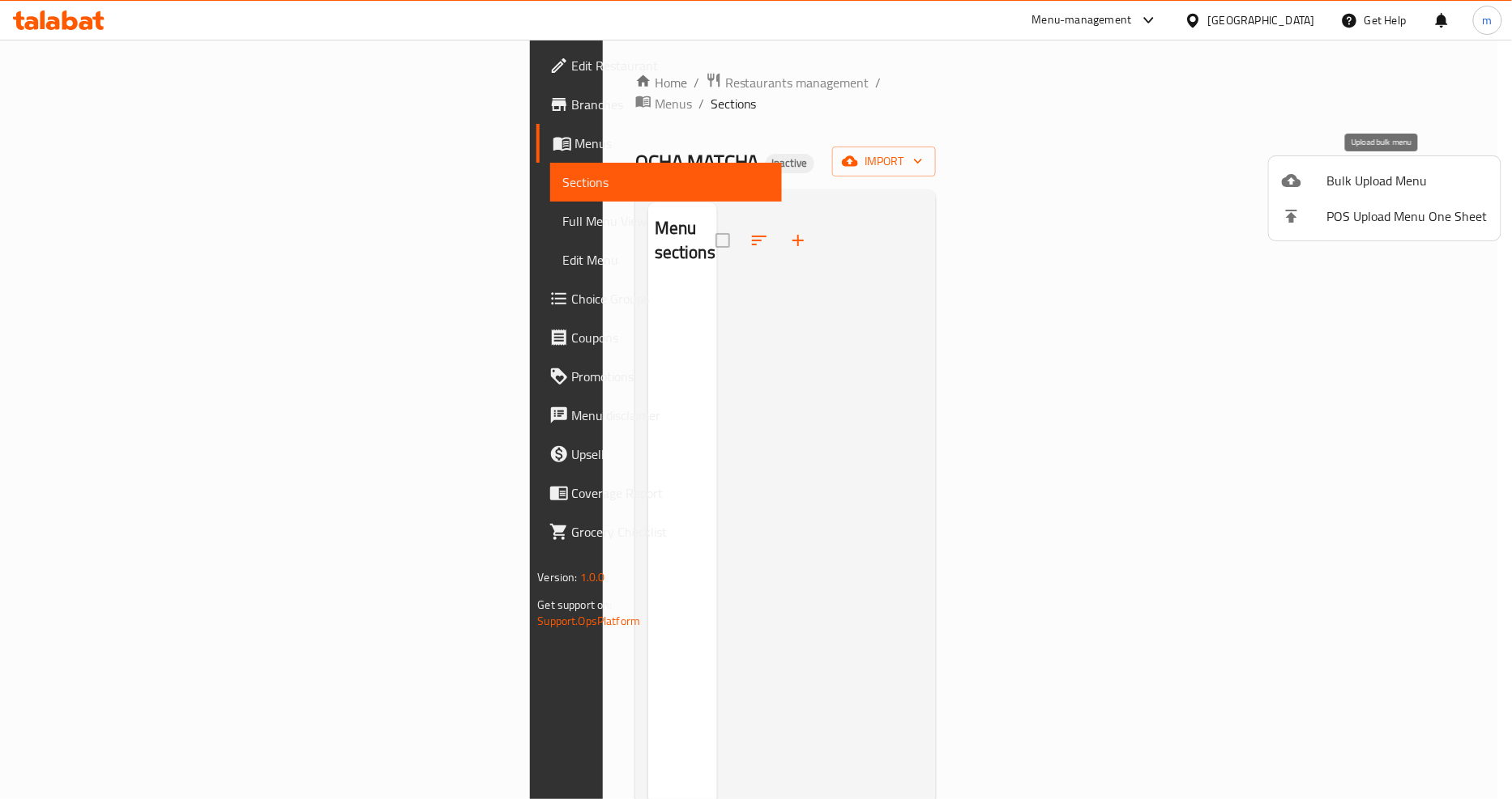
click at [1377, 183] on span "Bulk Upload Menu" at bounding box center [1407, 181] width 160 height 20
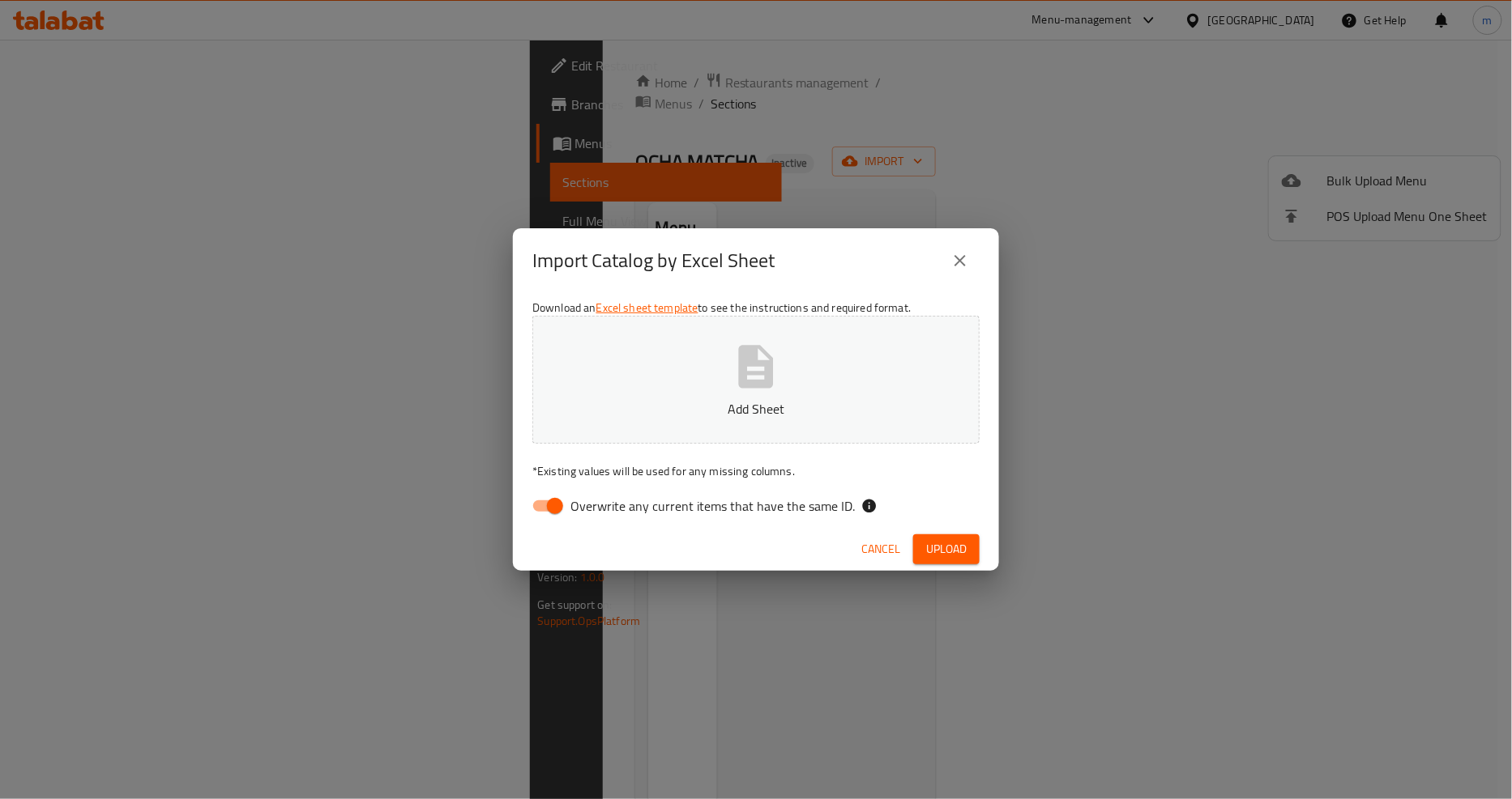
click at [563, 503] on input "Overwrite any current items that have the same ID." at bounding box center [555, 506] width 92 height 30
checkbox input "false"
click at [759, 406] on p "Add Sheet" at bounding box center [756, 409] width 397 height 20
click at [951, 536] on button "Upload" at bounding box center [946, 550] width 67 height 30
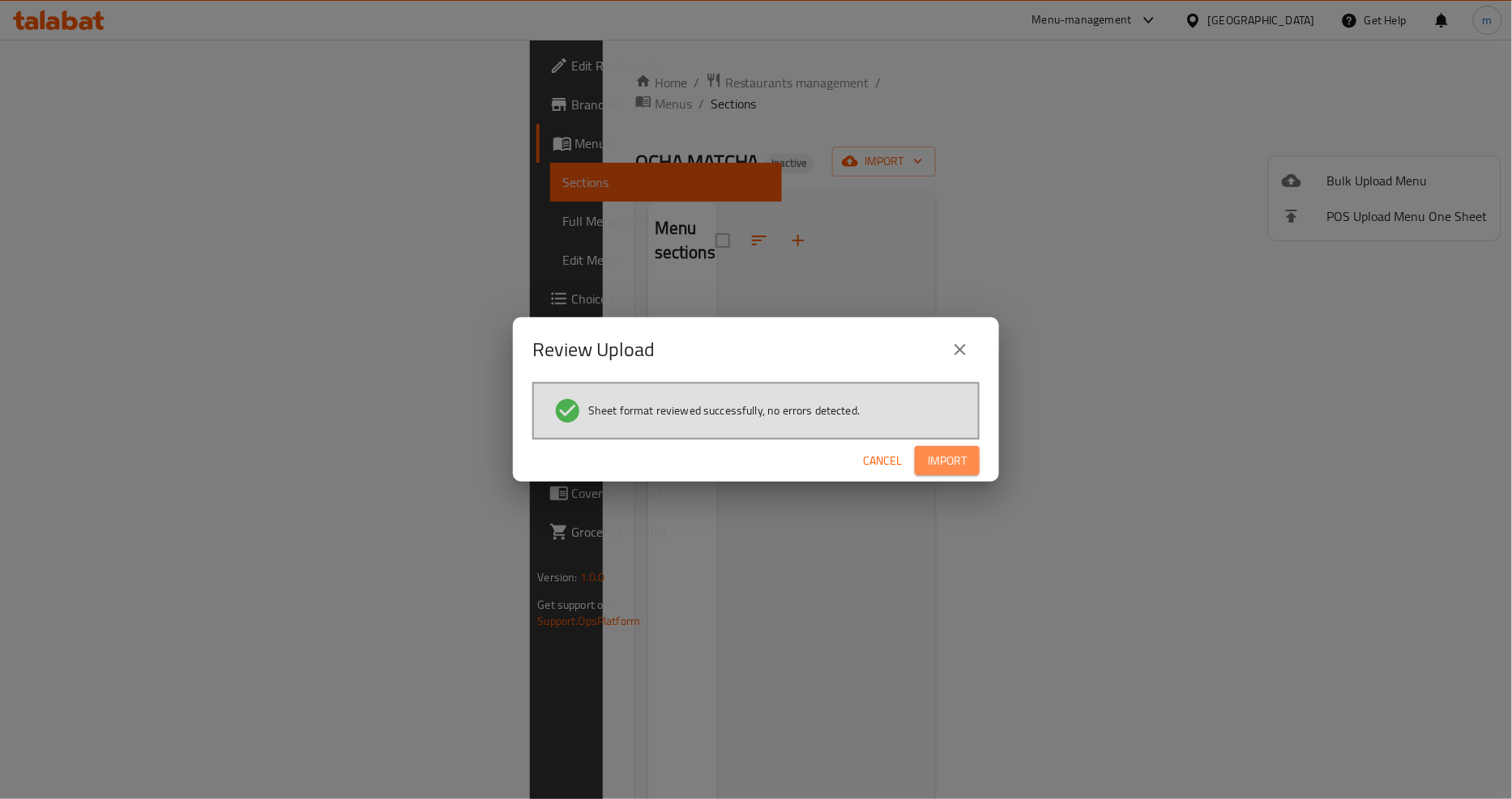
click at [965, 470] on button "Import" at bounding box center [947, 461] width 65 height 30
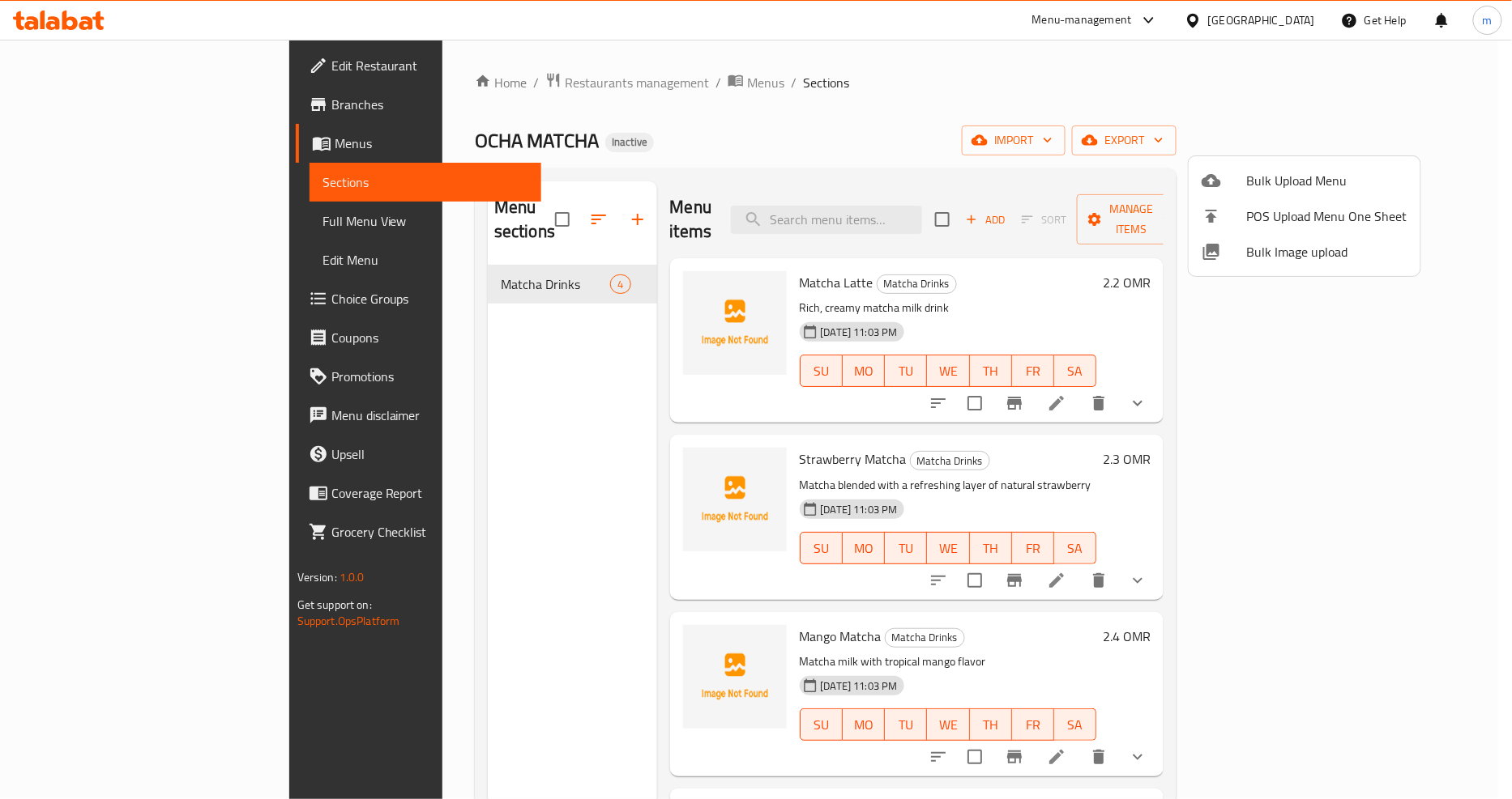
click at [149, 225] on div at bounding box center [756, 400] width 1512 height 799
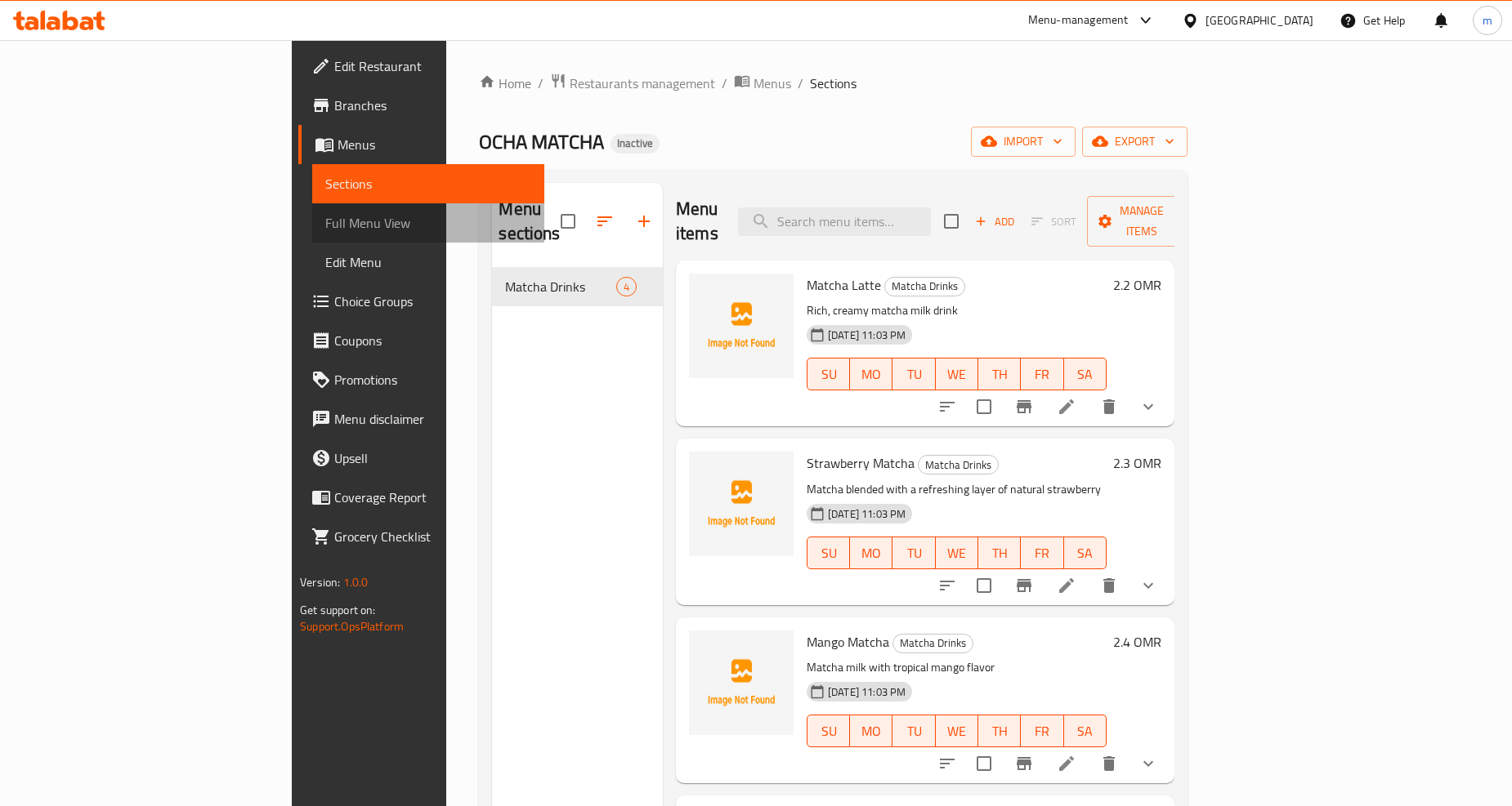
click at [325, 227] on span "Full Menu View" at bounding box center [428, 223] width 206 height 20
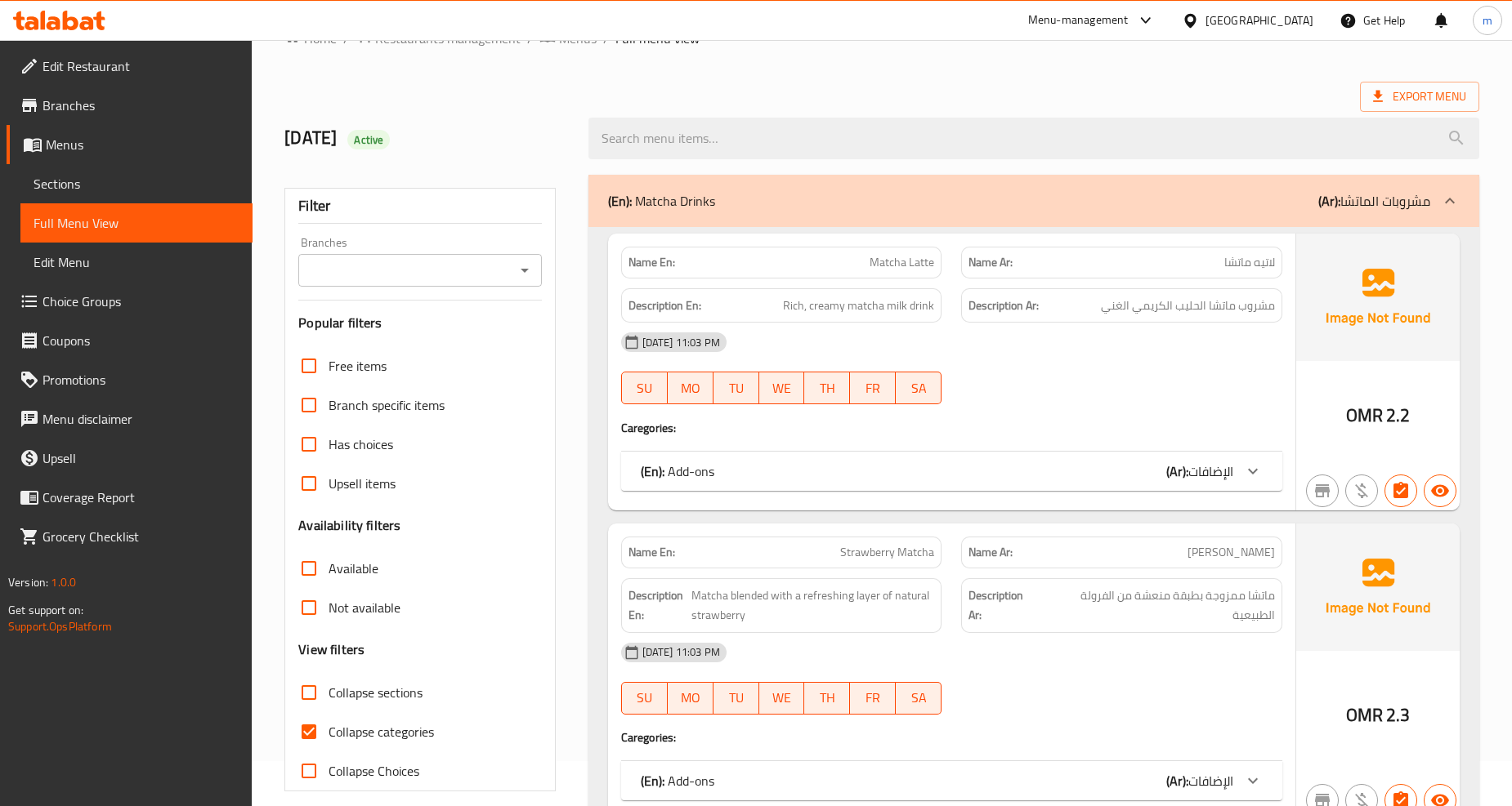
scroll to position [91, 0]
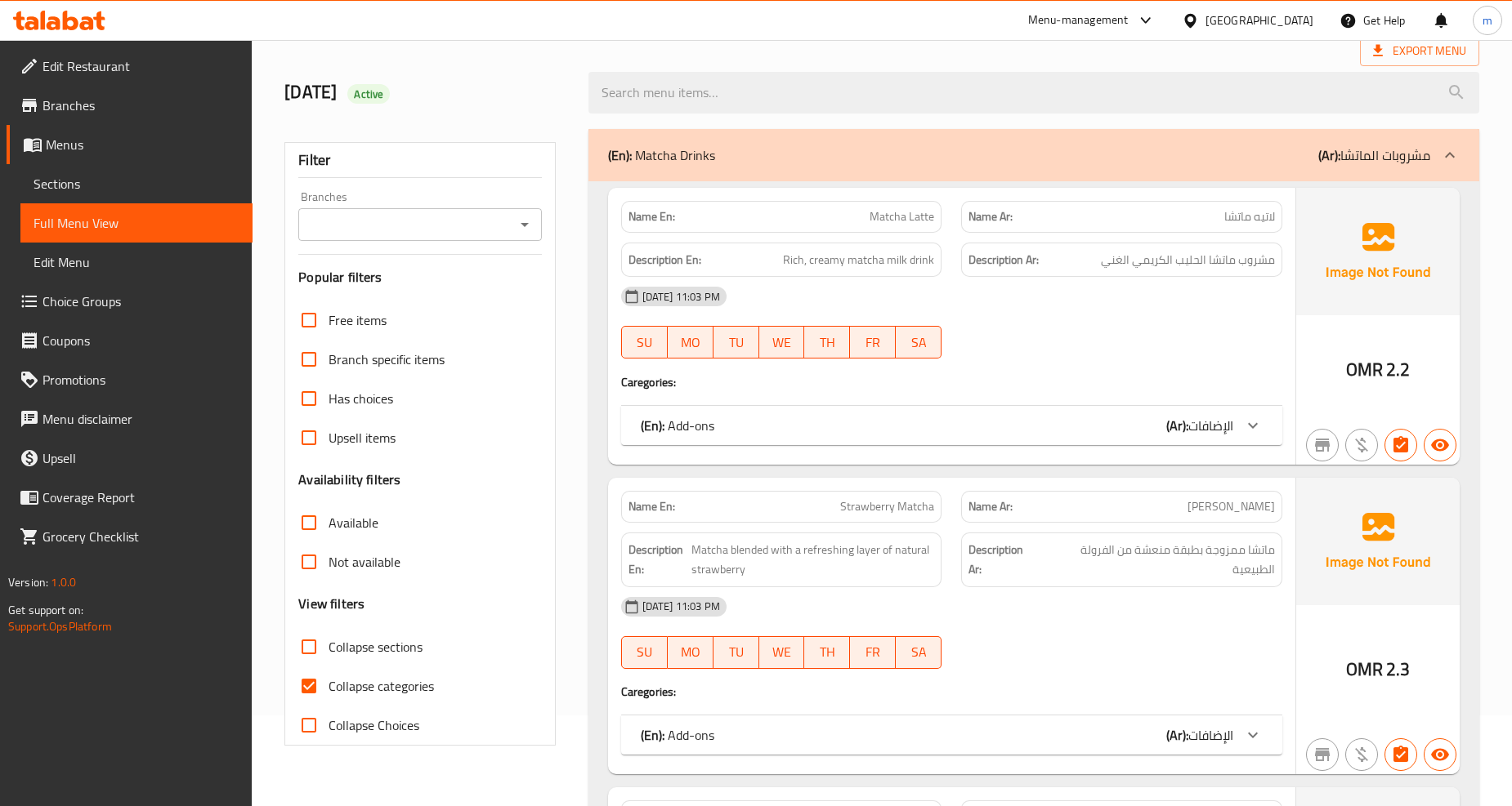
click at [308, 681] on input "Collapse categories" at bounding box center [309, 686] width 40 height 40
checkbox input "false"
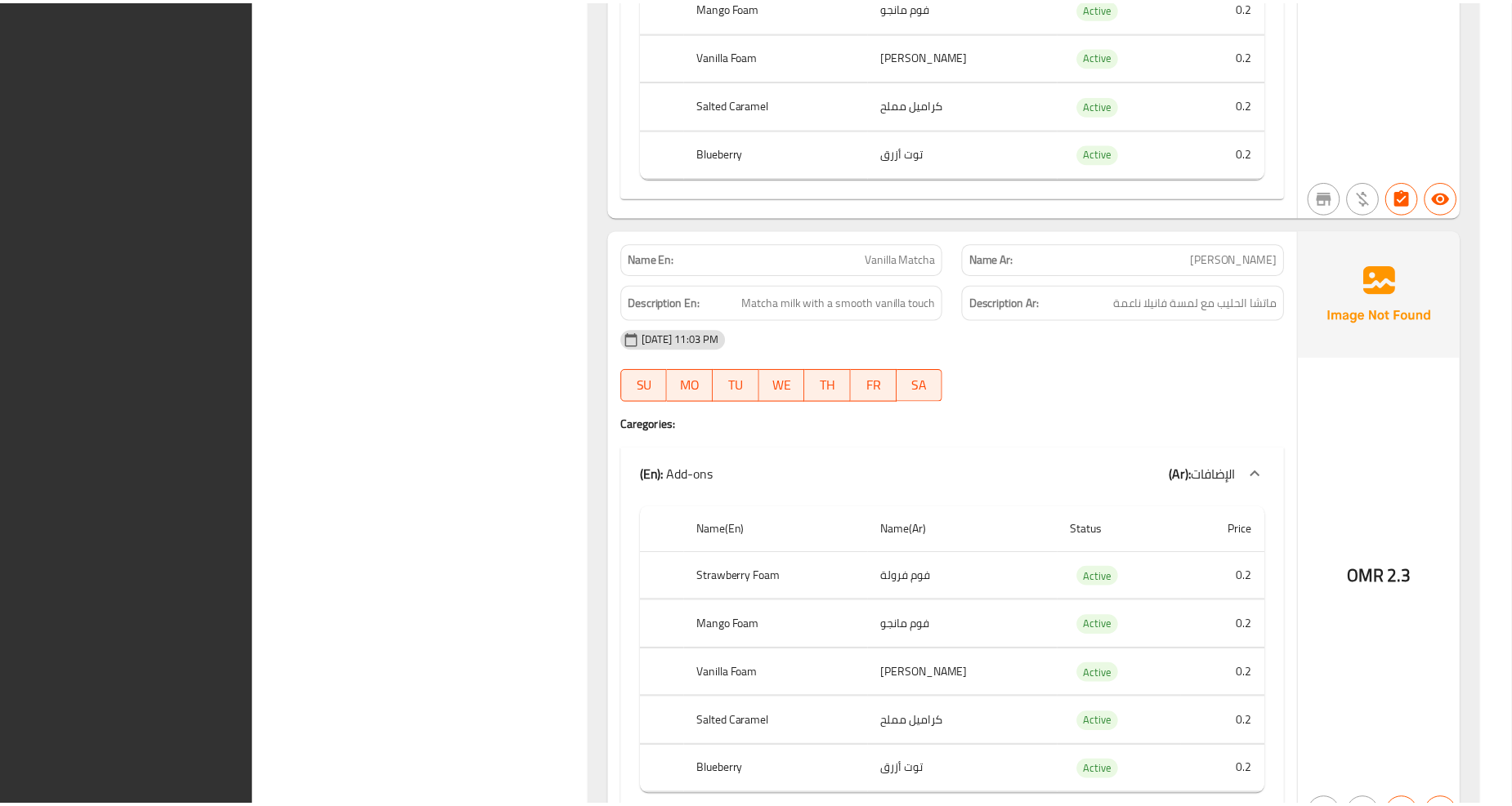
scroll to position [2018, 0]
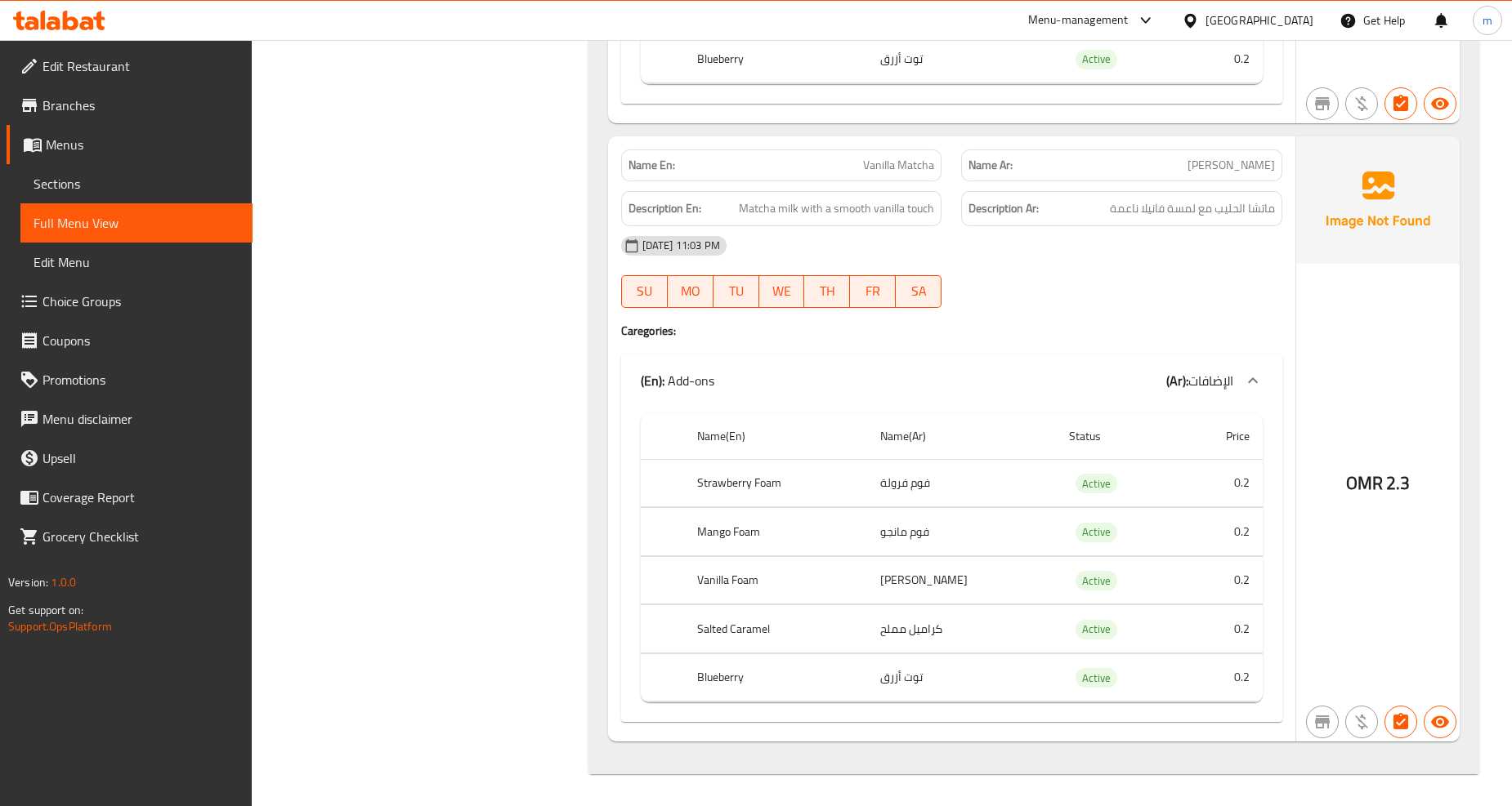
click at [149, 105] on span "Branches" at bounding box center [141, 106] width 197 height 20
